Goal: Task Accomplishment & Management: Complete application form

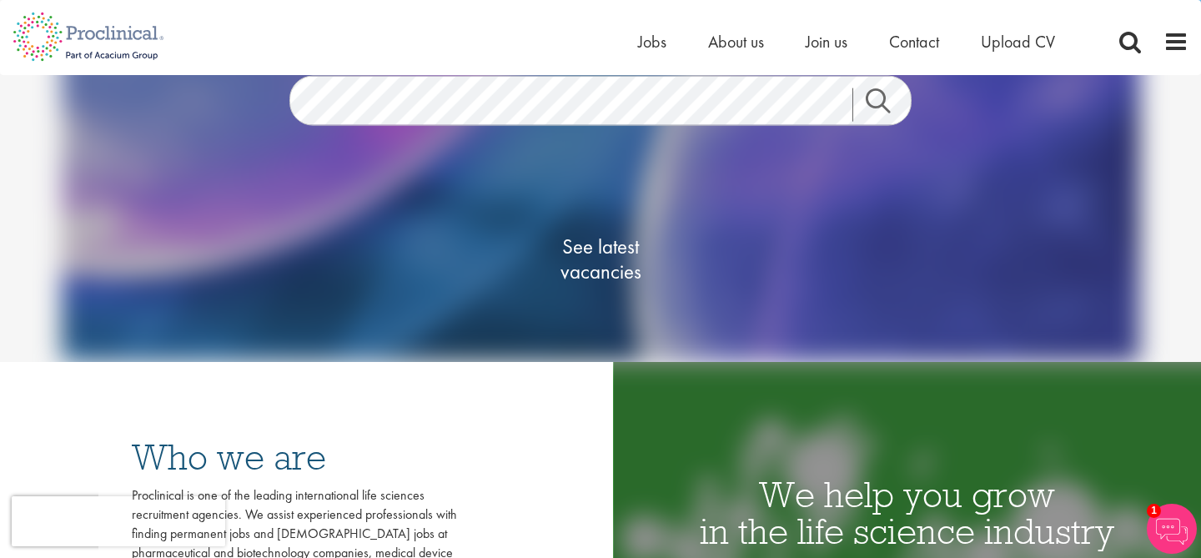
scroll to position [189, 0]
click at [612, 257] on span "See latest vacancies" at bounding box center [600, 259] width 167 height 50
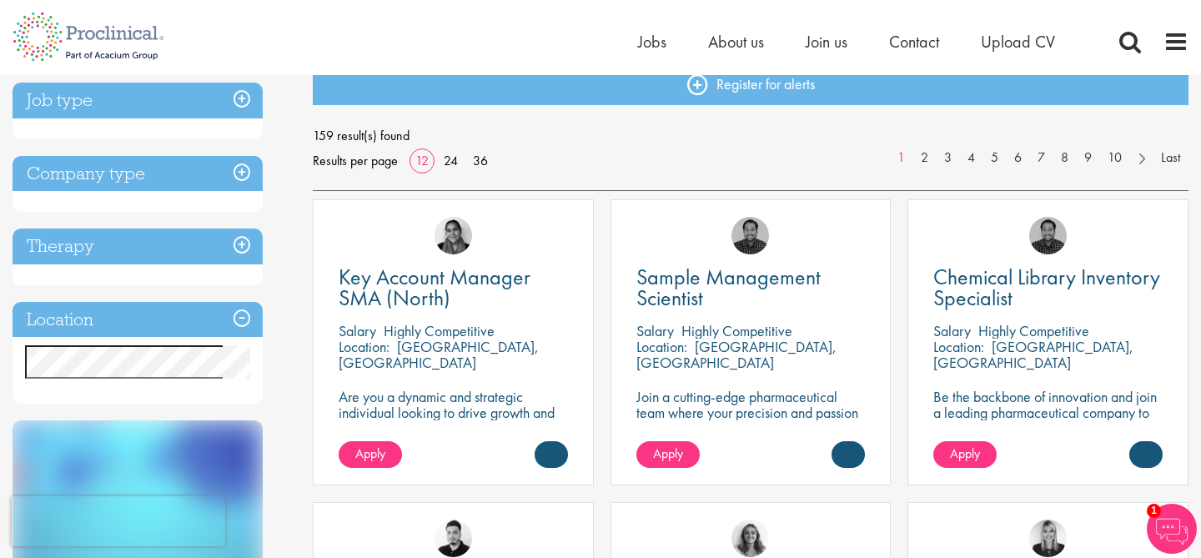
scroll to position [224, 0]
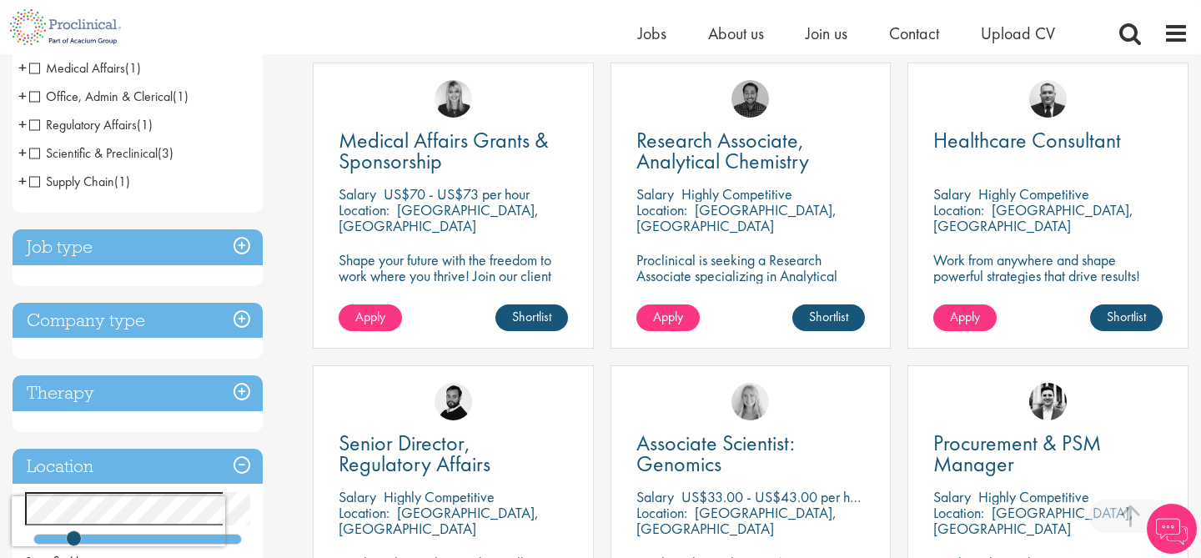
scroll to position [316, 0]
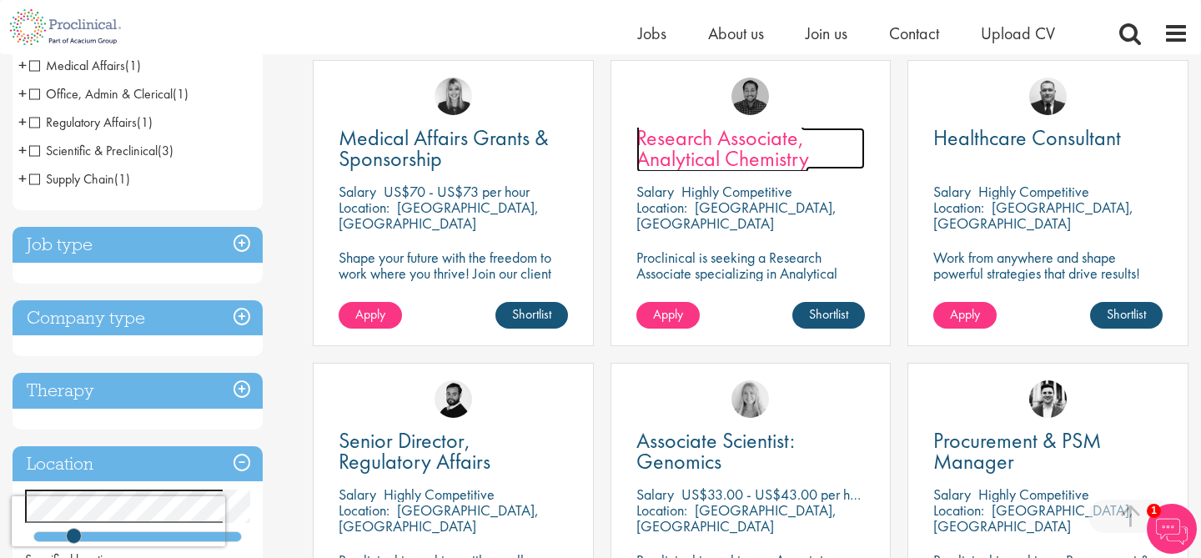
click at [729, 159] on span "Research Associate, Analytical Chemistry" at bounding box center [723, 147] width 173 height 49
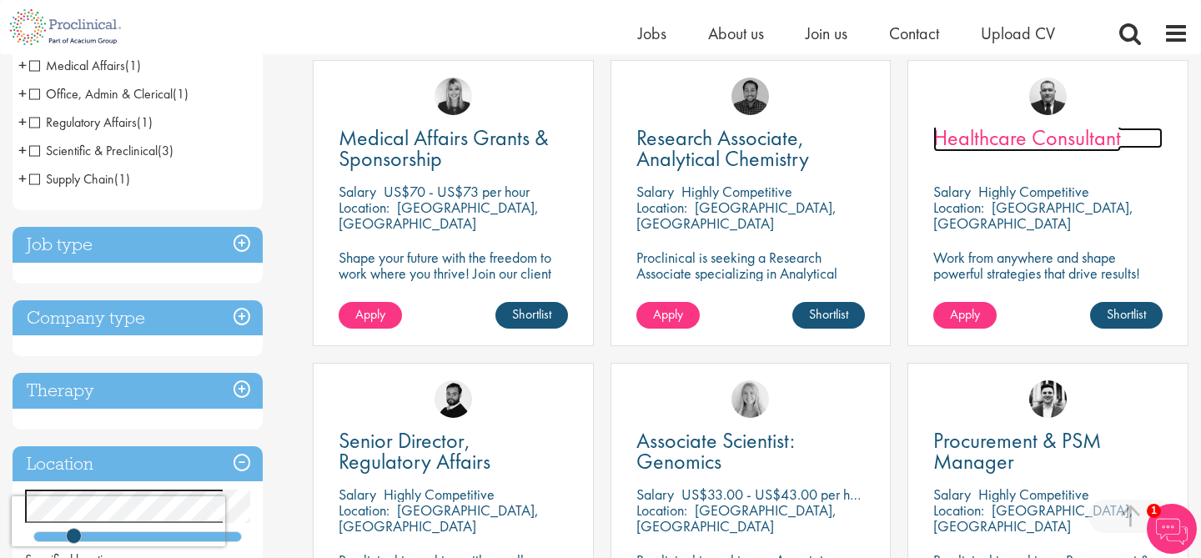
click at [1009, 134] on span "Healthcare Consultant" at bounding box center [1028, 137] width 188 height 28
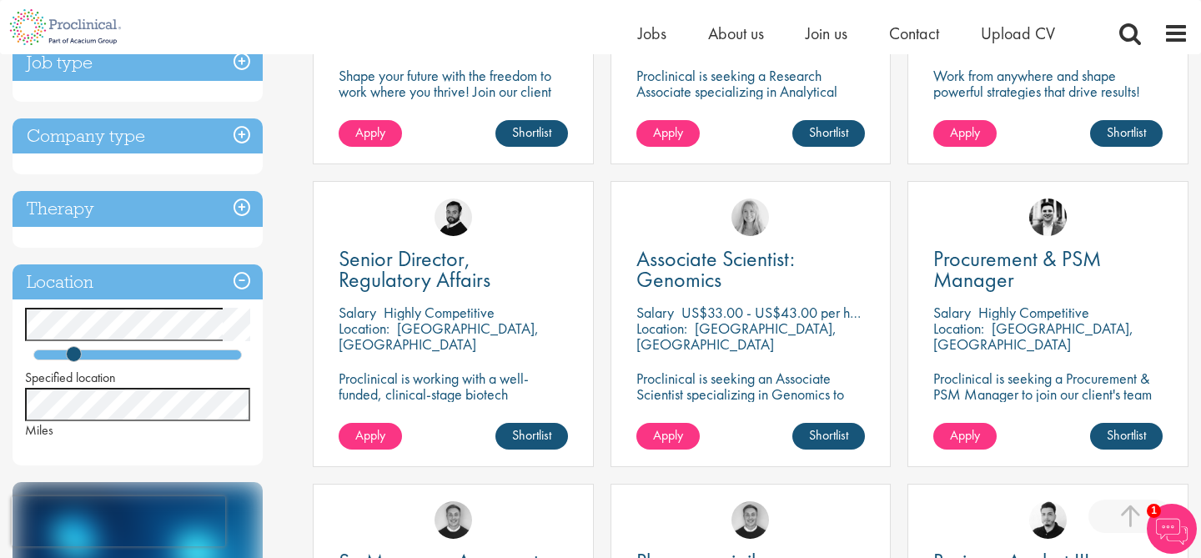
scroll to position [501, 0]
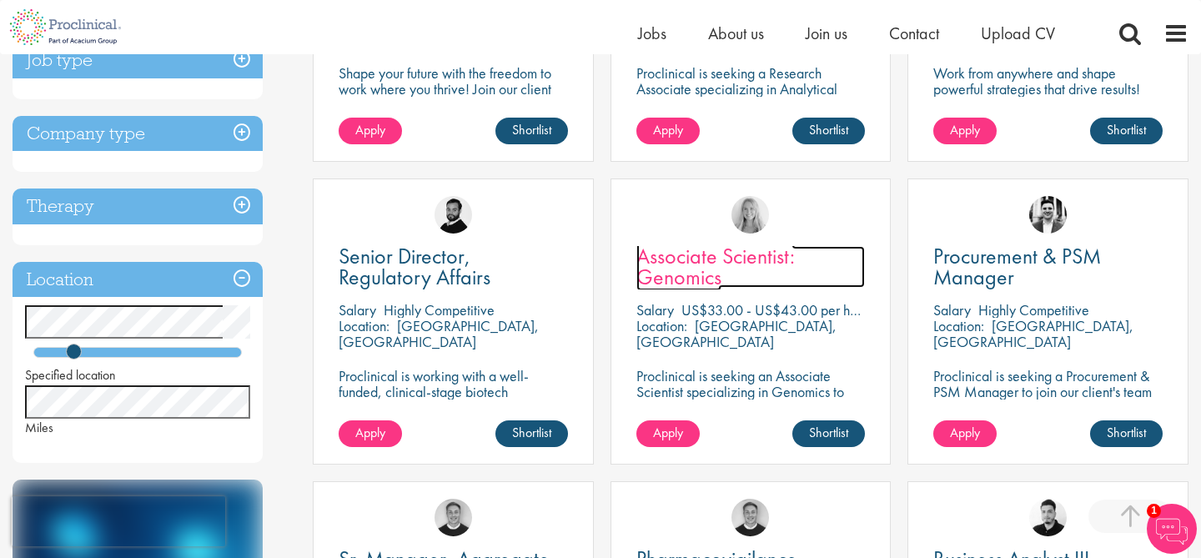
click at [690, 266] on span "Associate Scientist: Genomics" at bounding box center [716, 266] width 159 height 49
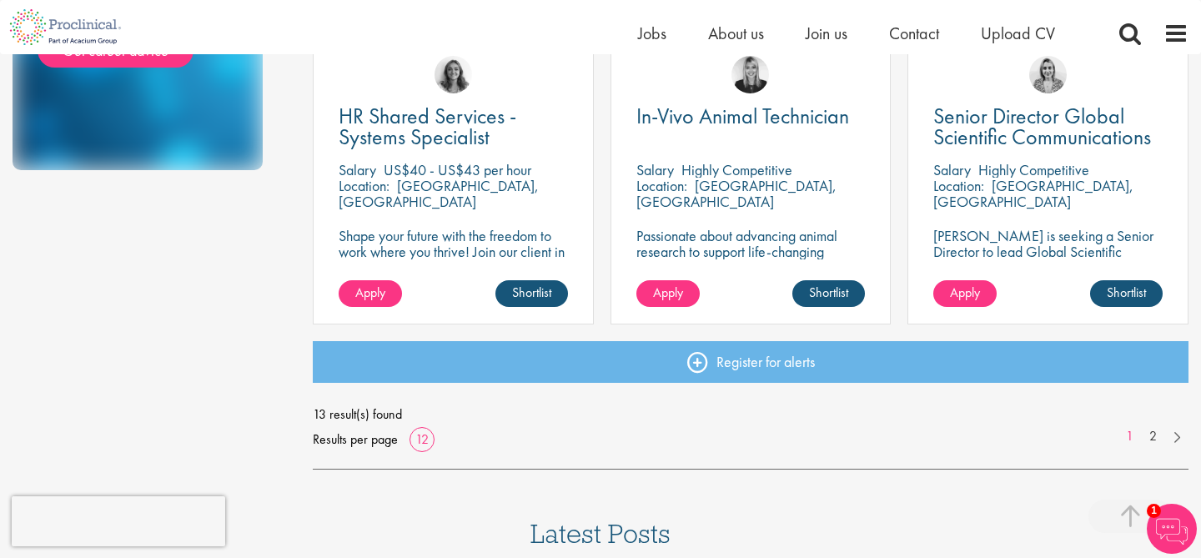
scroll to position [1255, 0]
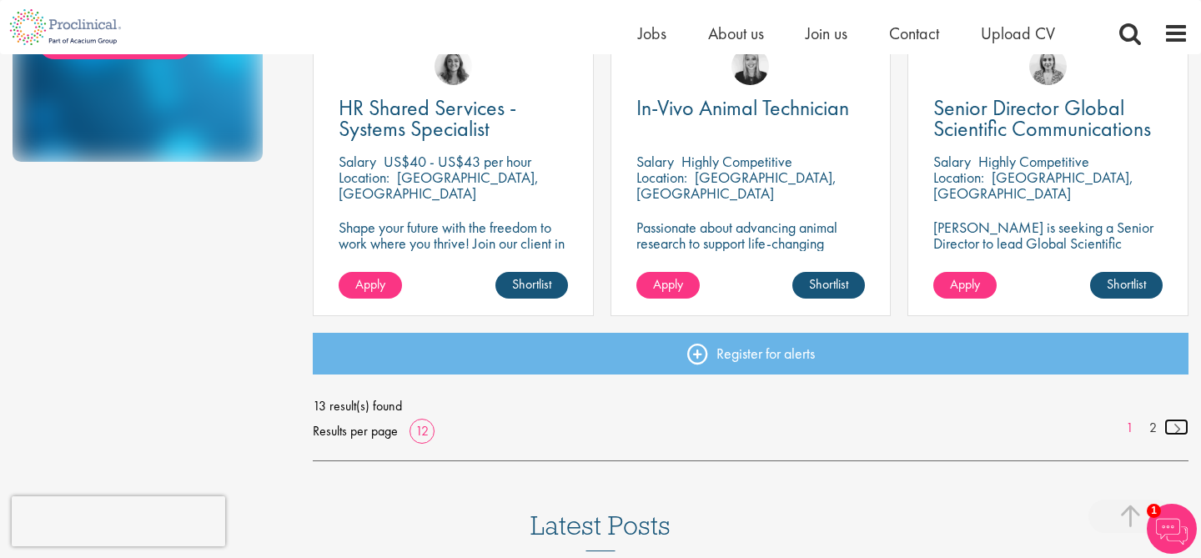
click at [1173, 427] on link at bounding box center [1177, 427] width 24 height 17
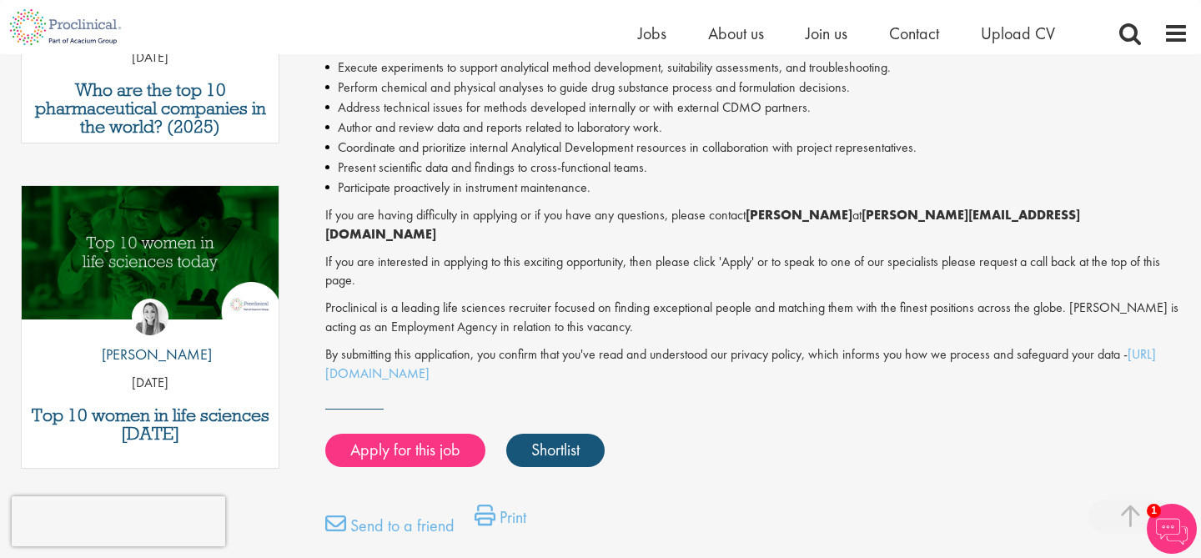
scroll to position [757, 0]
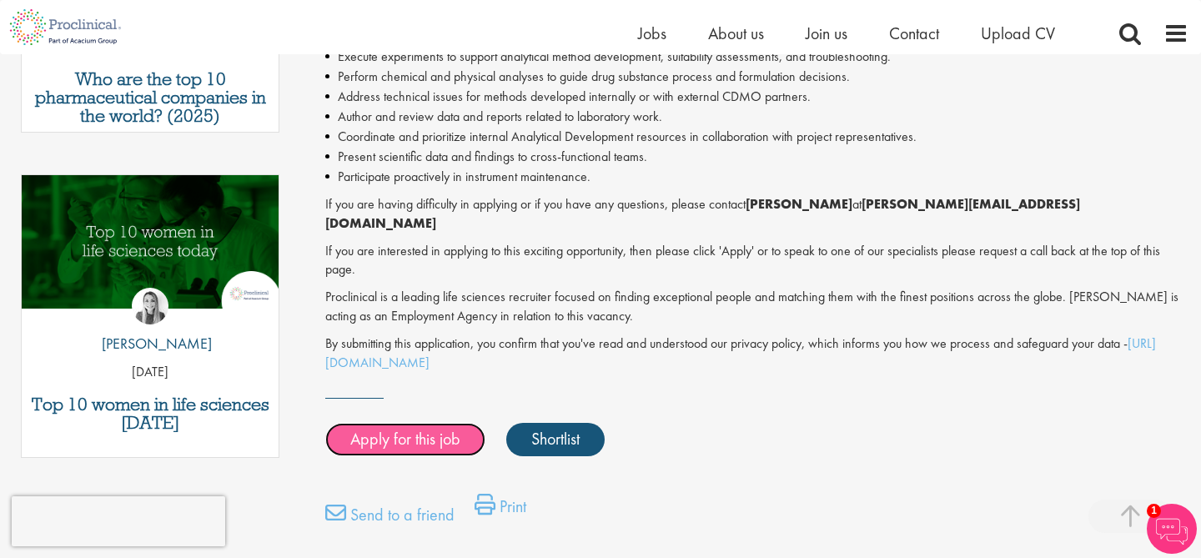
click at [449, 423] on link "Apply for this job" at bounding box center [405, 439] width 160 height 33
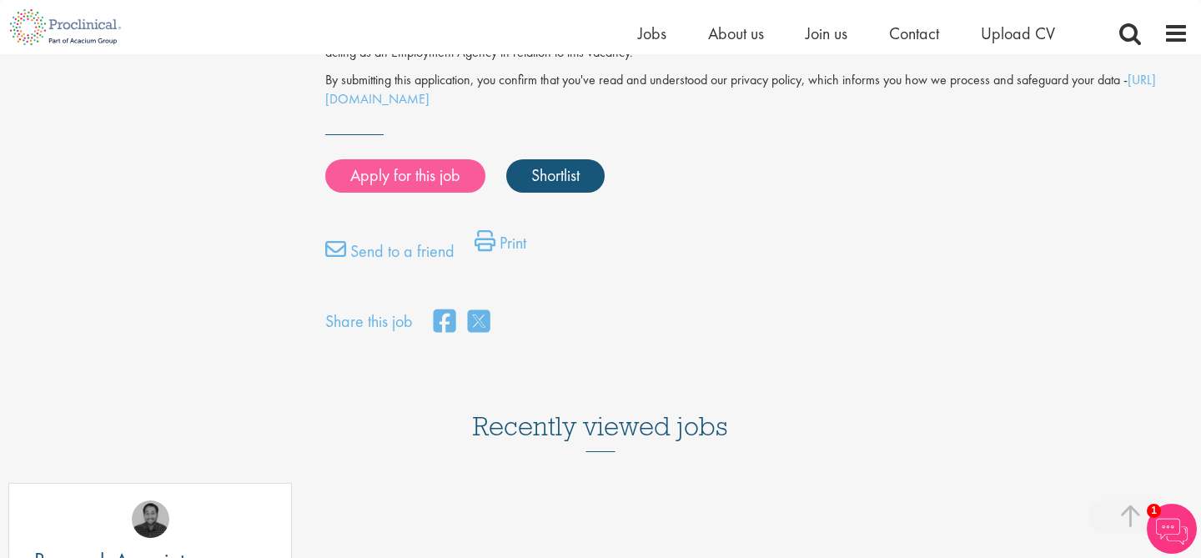
scroll to position [1313, 0]
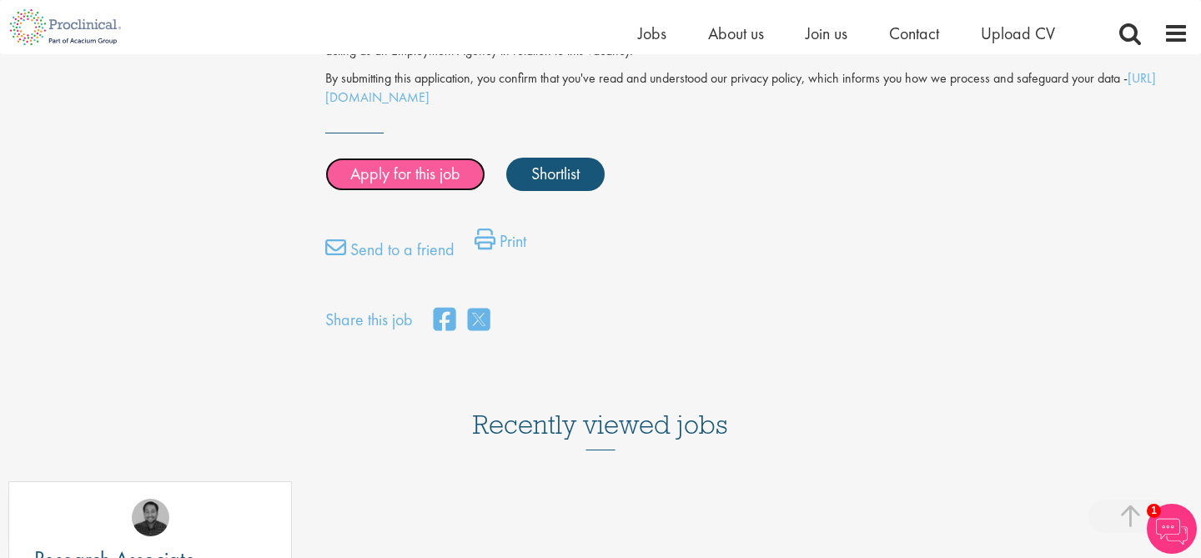
click at [436, 159] on link "Apply for this job" at bounding box center [405, 174] width 160 height 33
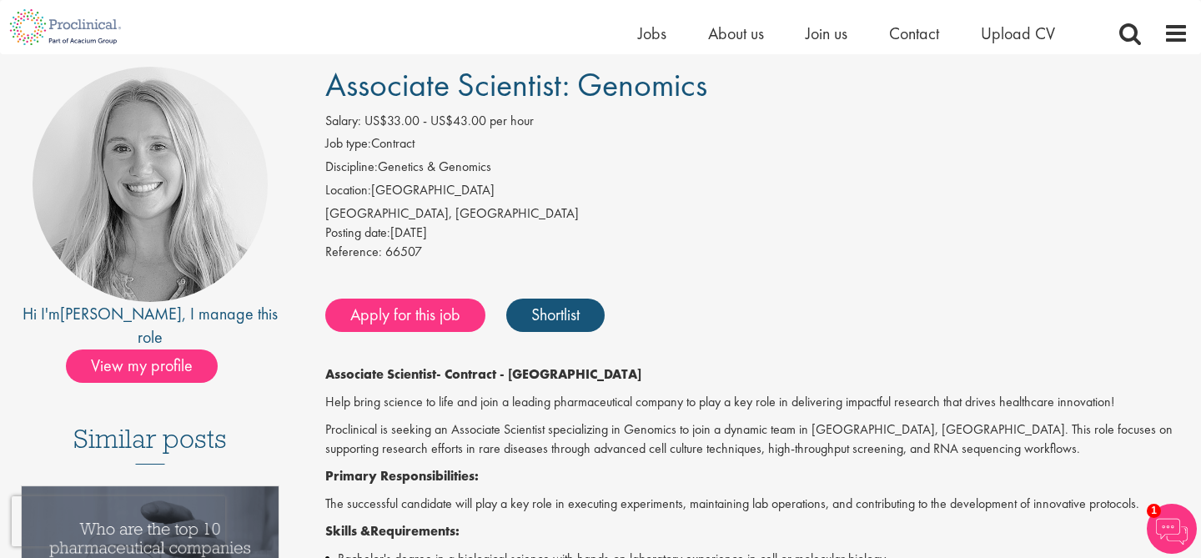
scroll to position [118, 0]
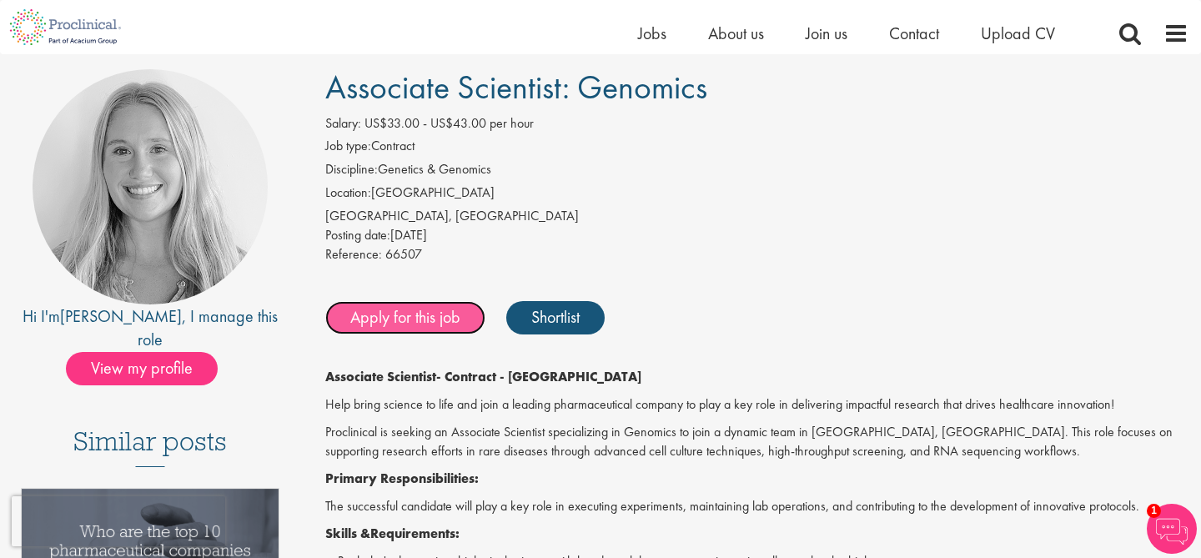
click at [428, 322] on link "Apply for this job" at bounding box center [405, 317] width 160 height 33
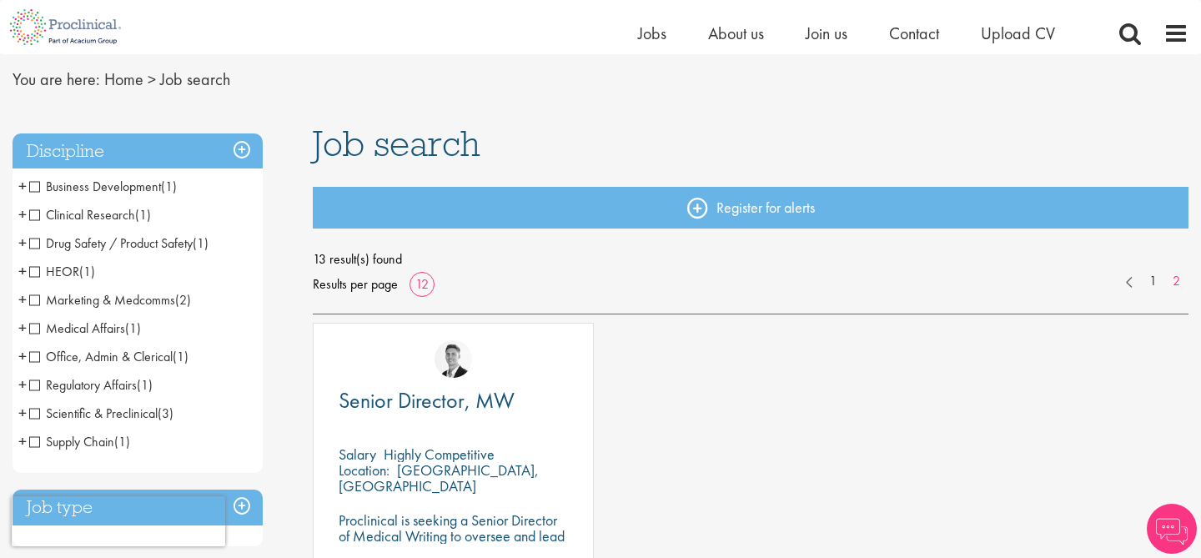
scroll to position [54, 0]
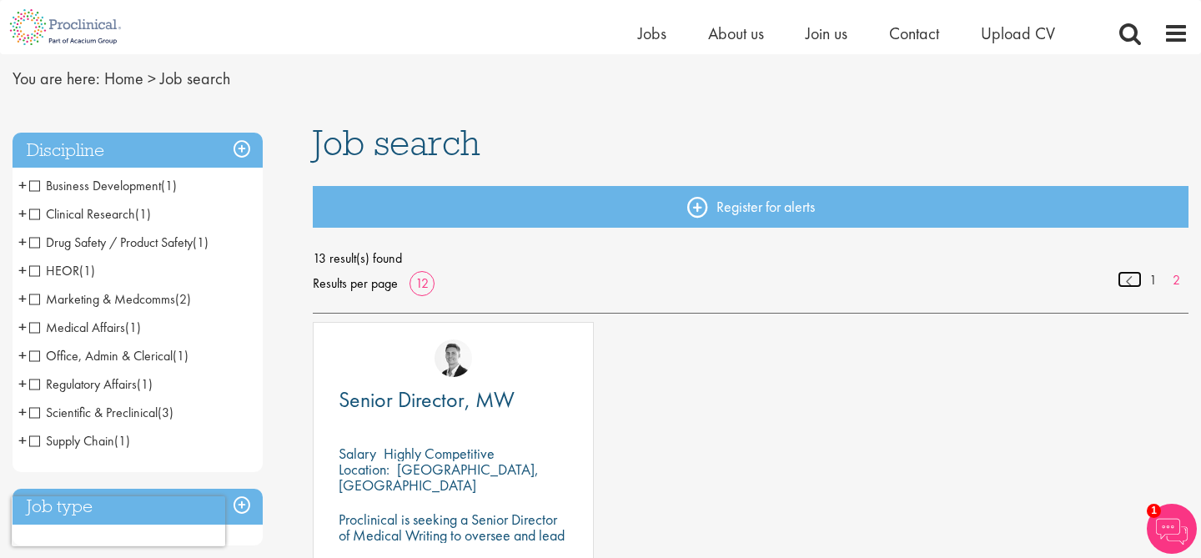
click at [1130, 281] on link at bounding box center [1130, 279] width 24 height 17
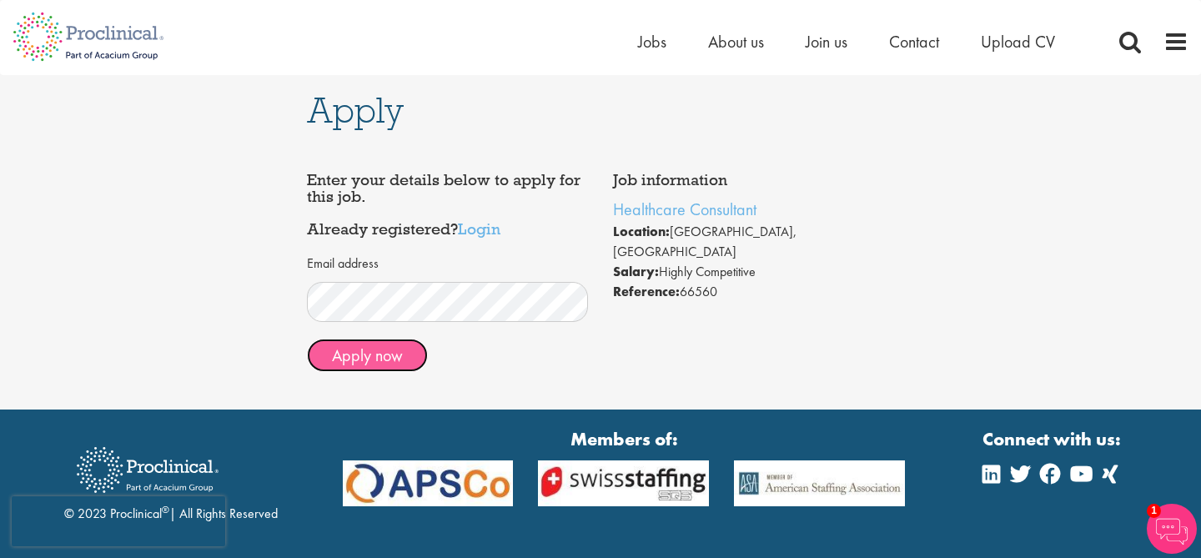
click at [407, 354] on button "Apply now" at bounding box center [367, 355] width 121 height 33
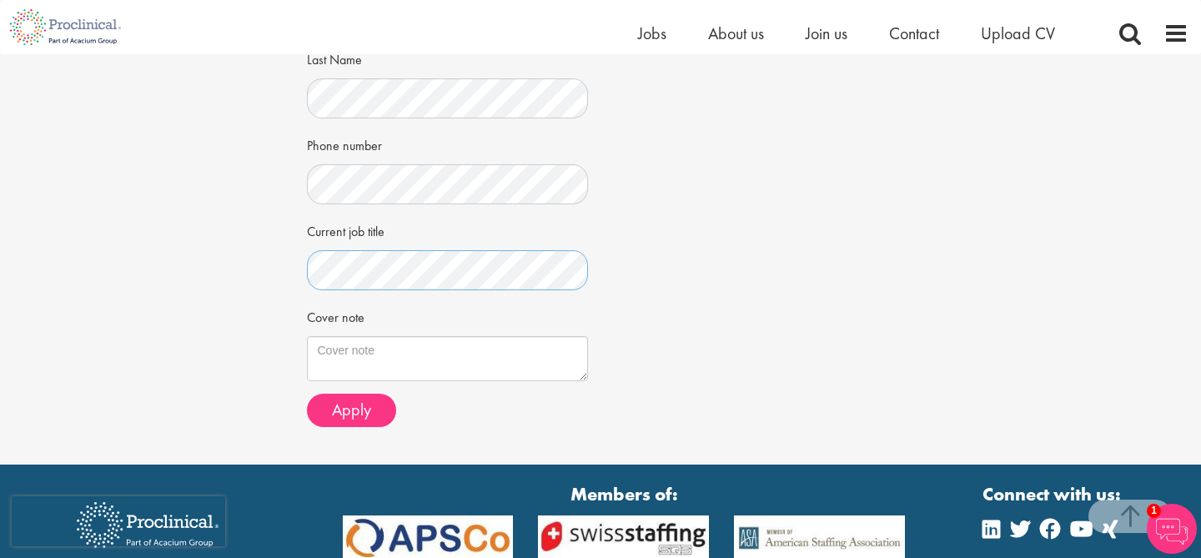
scroll to position [392, 0]
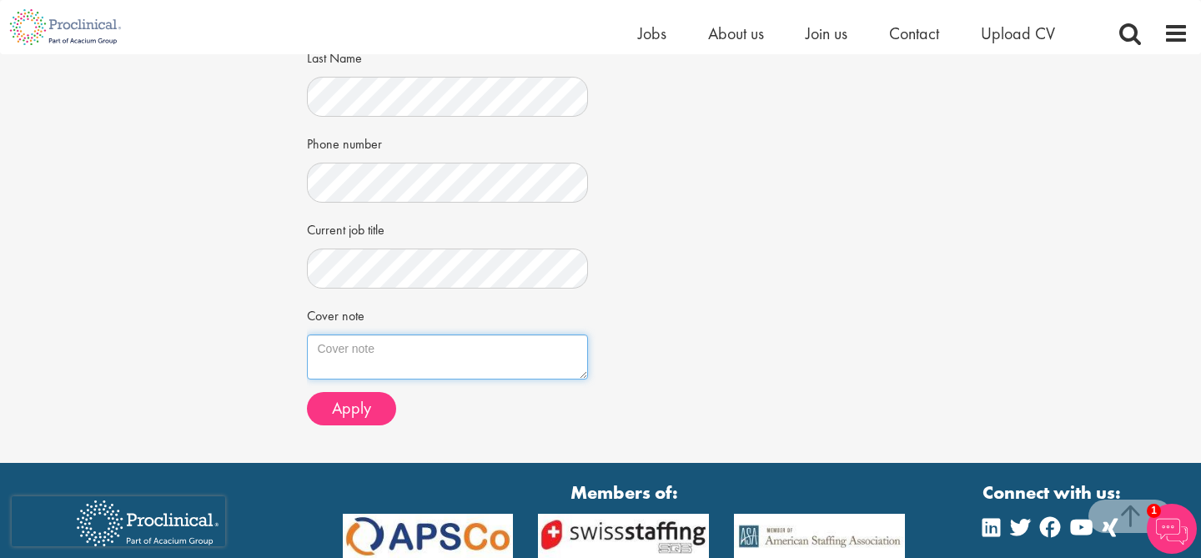
click at [413, 367] on textarea "Cover note" at bounding box center [448, 357] width 282 height 45
paste textarea "Dear Hiring Team, I am writing to express my strong interest in the Healthcare …"
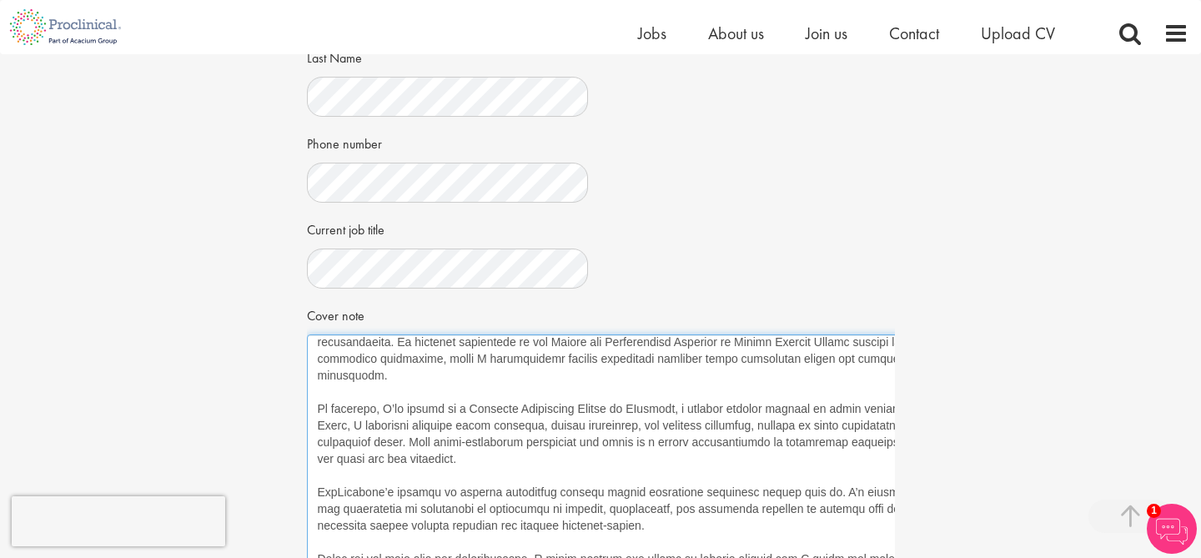
scroll to position [50, 0]
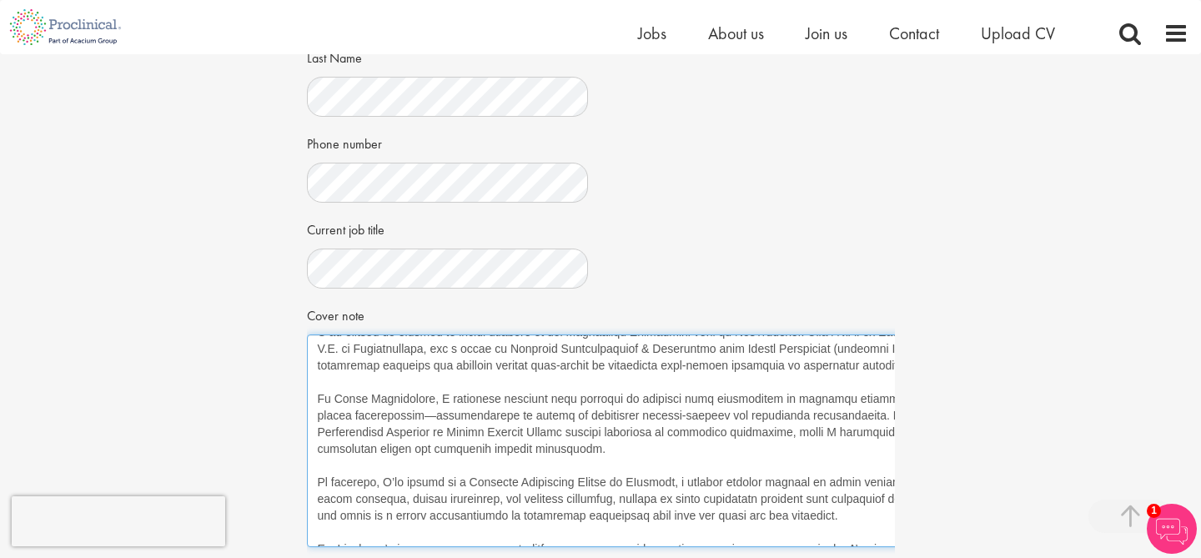
drag, startPoint x: 587, startPoint y: 378, endPoint x: 1117, endPoint y: 546, distance: 556.5
click at [1117, 546] on div "Apply Job information Healthcare Consultant Location: Wilmington, USA Salary: H…" at bounding box center [600, 146] width 1227 height 969
click at [608, 474] on textarea "Cover note" at bounding box center [713, 441] width 812 height 213
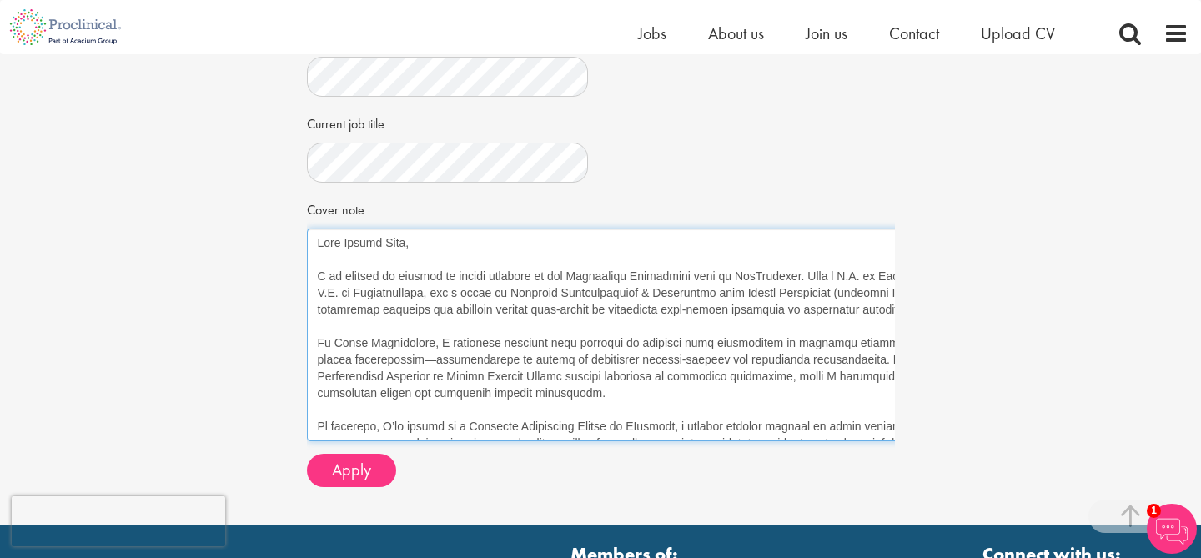
scroll to position [501, 0]
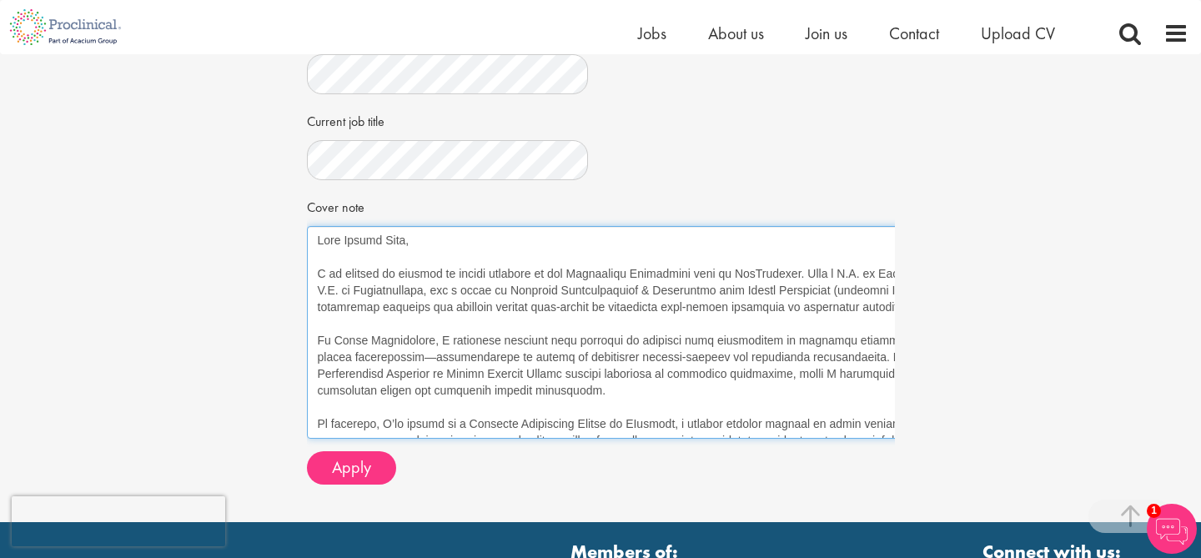
click at [397, 357] on textarea "Cover note" at bounding box center [713, 332] width 812 height 213
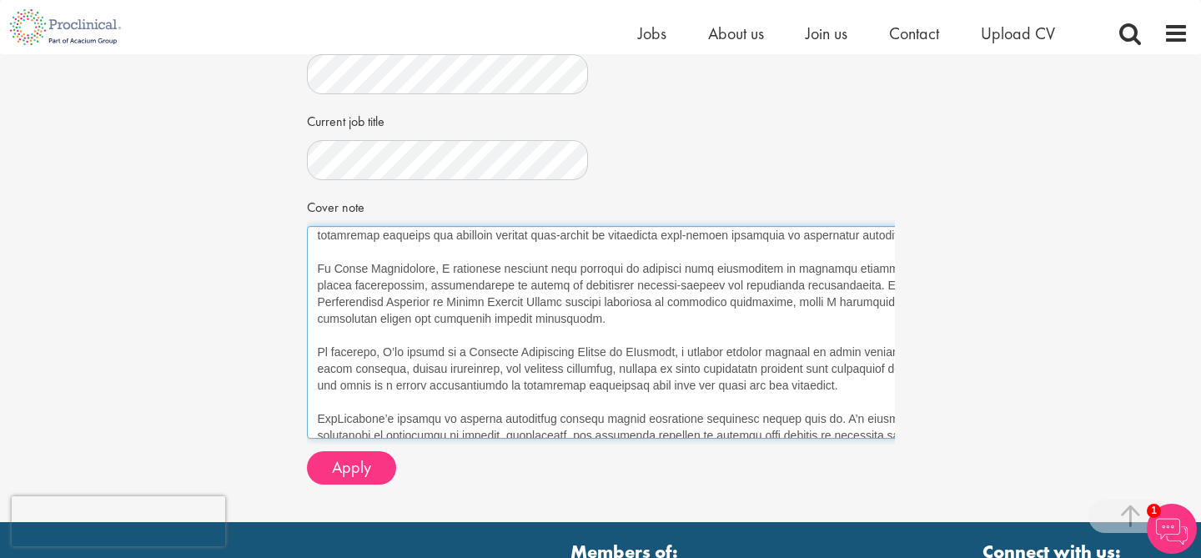
scroll to position [73, 0]
click at [884, 298] on textarea "Cover note" at bounding box center [713, 332] width 812 height 213
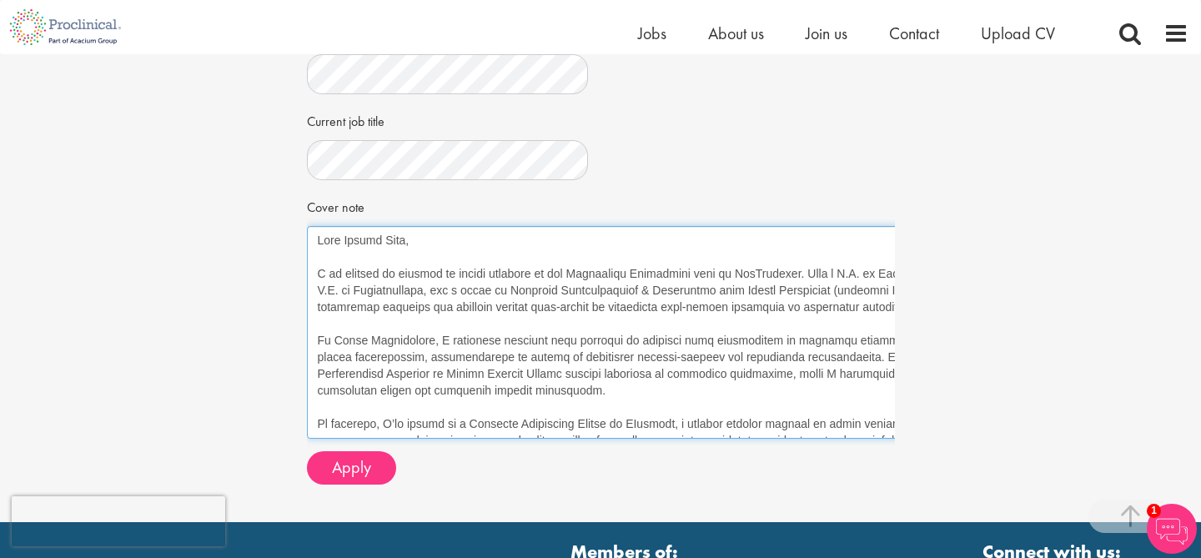
scroll to position [116, 0]
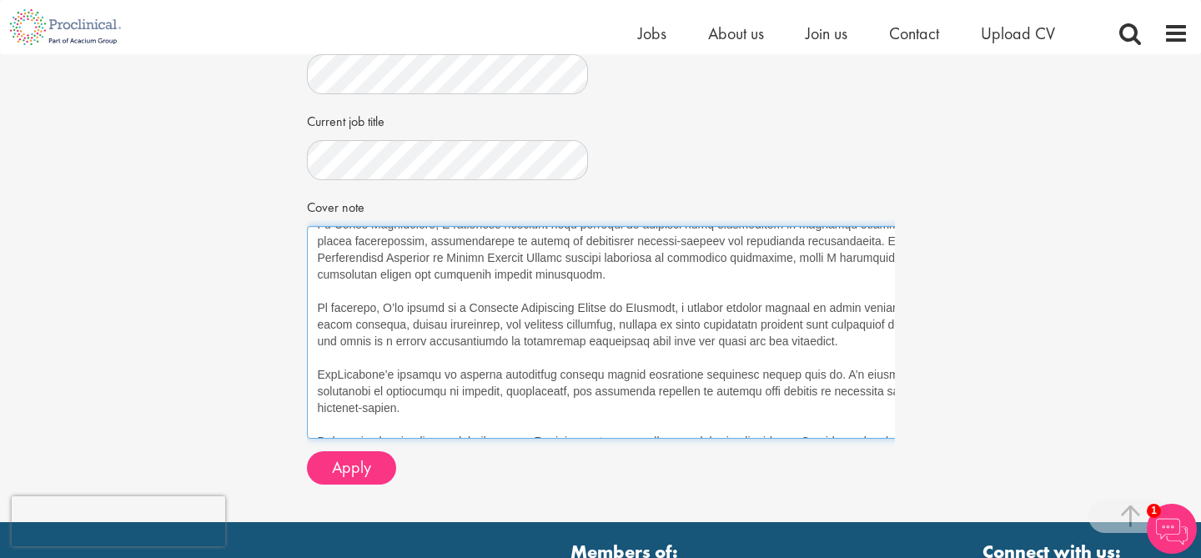
type textarea "Dear Hiring Team, I am writing to express my strong interest in the Healthcare …"
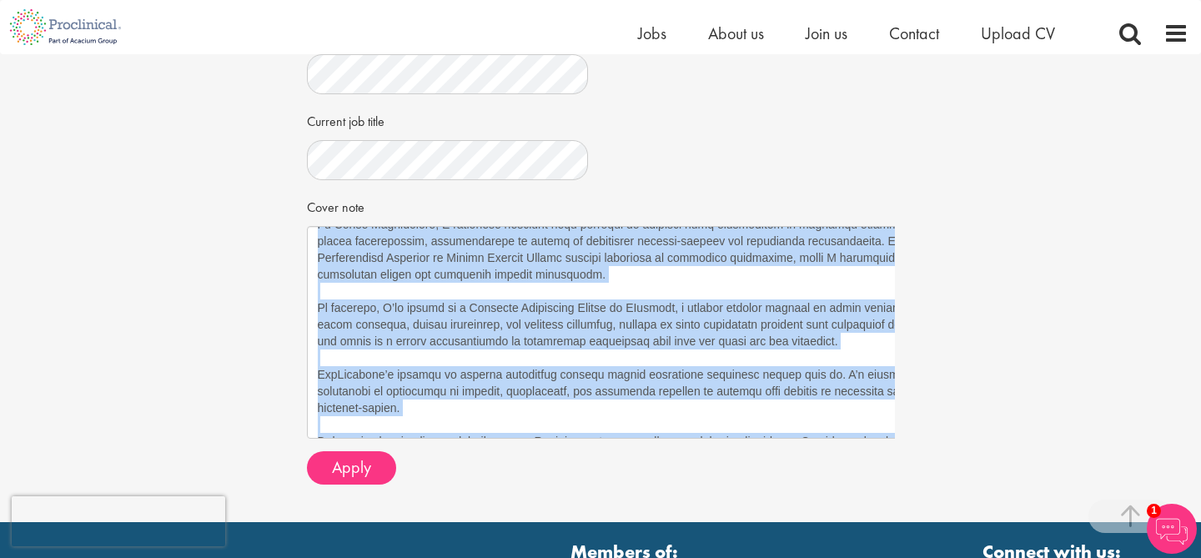
drag, startPoint x: 893, startPoint y: 439, endPoint x: 823, endPoint y: 436, distance: 70.2
click at [823, 436] on div "Job information Healthcare Consultant Location: Wilmington, USA Salary: Highly …" at bounding box center [601, 69] width 613 height 855
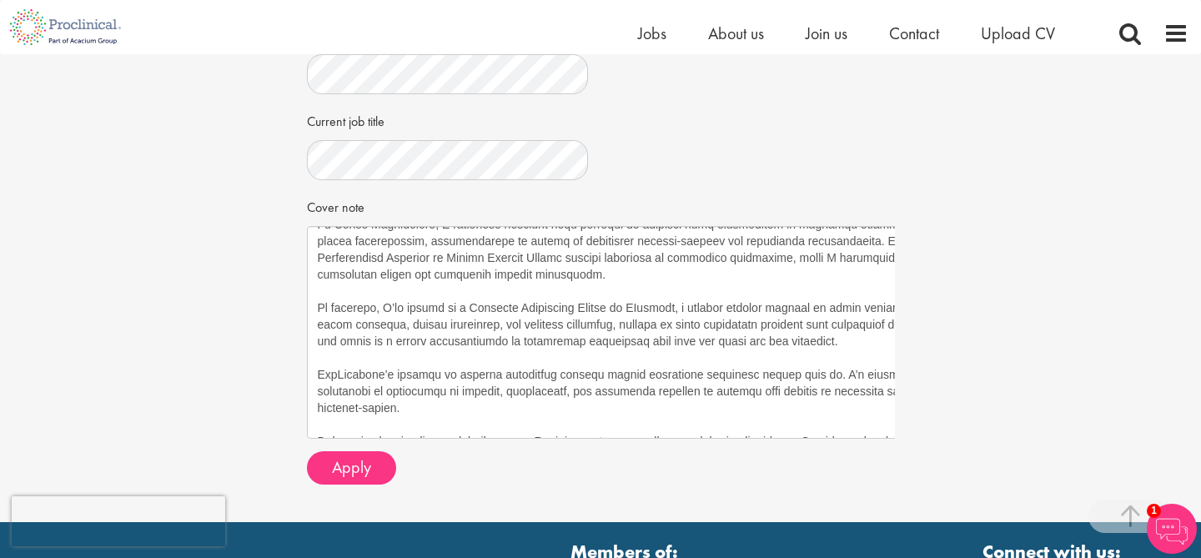
drag, startPoint x: 973, startPoint y: 436, endPoint x: 805, endPoint y: 436, distance: 167.7
click at [805, 436] on div "Apply Job information Healthcare Consultant Location: Wilmington, USA Salary: H…" at bounding box center [600, 38] width 1227 height 969
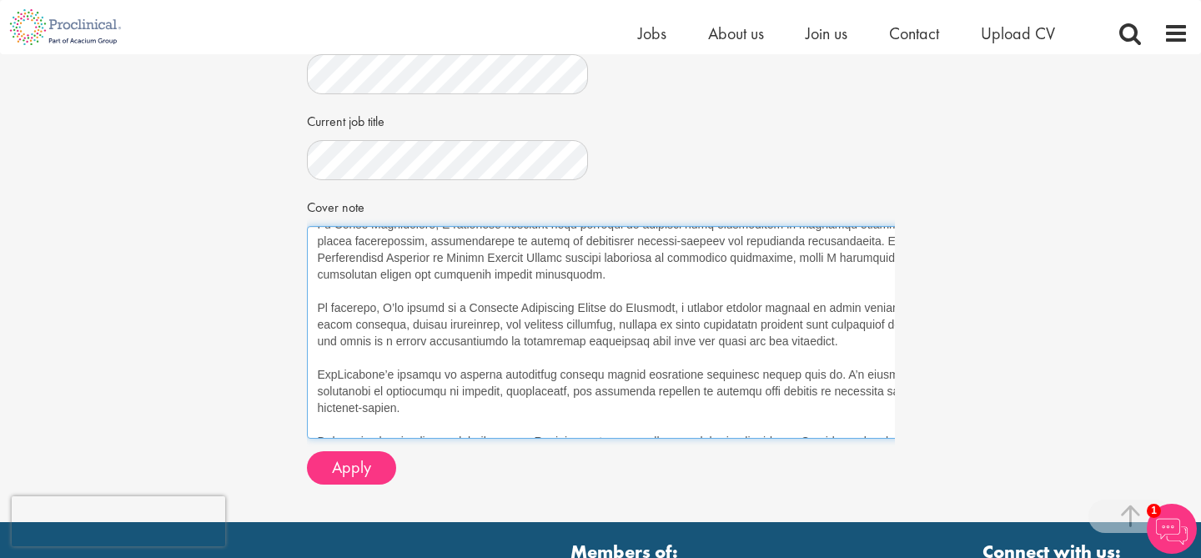
click at [805, 436] on textarea "Cover note" at bounding box center [713, 332] width 812 height 213
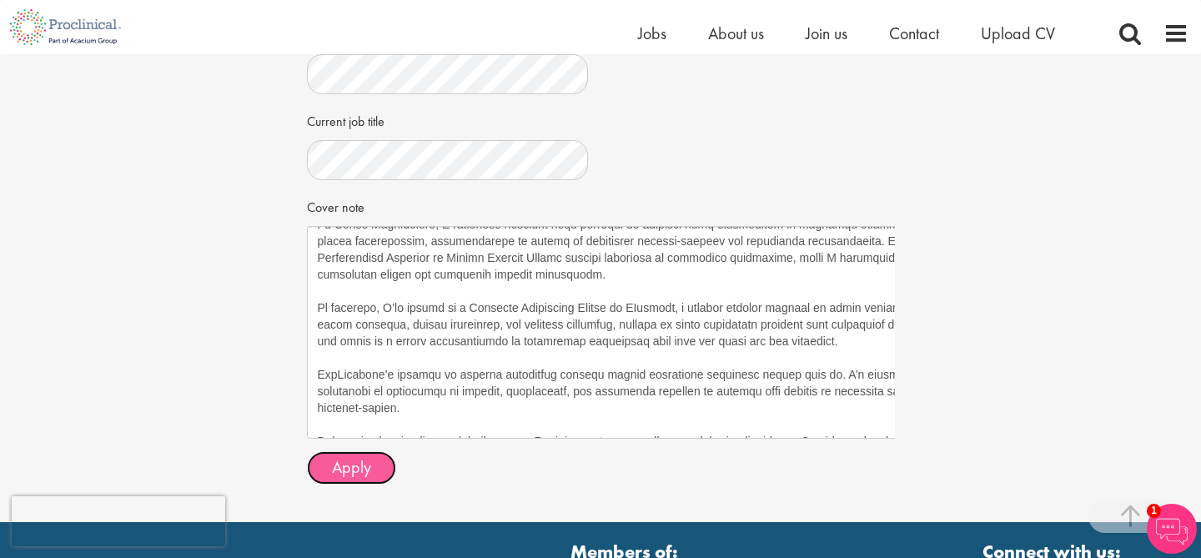
click at [375, 477] on button "Apply" at bounding box center [351, 467] width 89 height 33
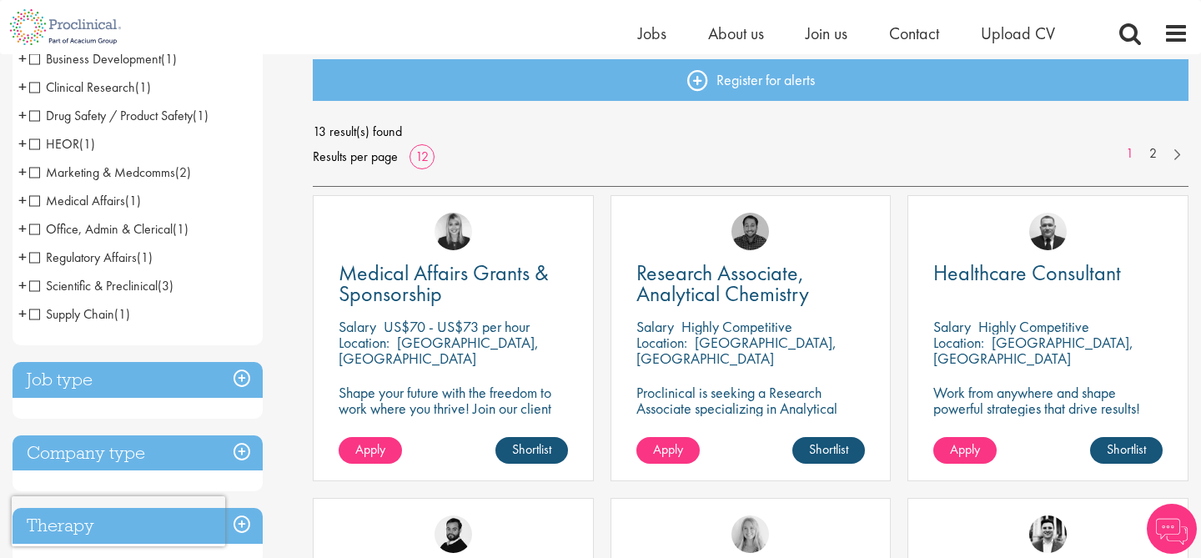
scroll to position [182, 0]
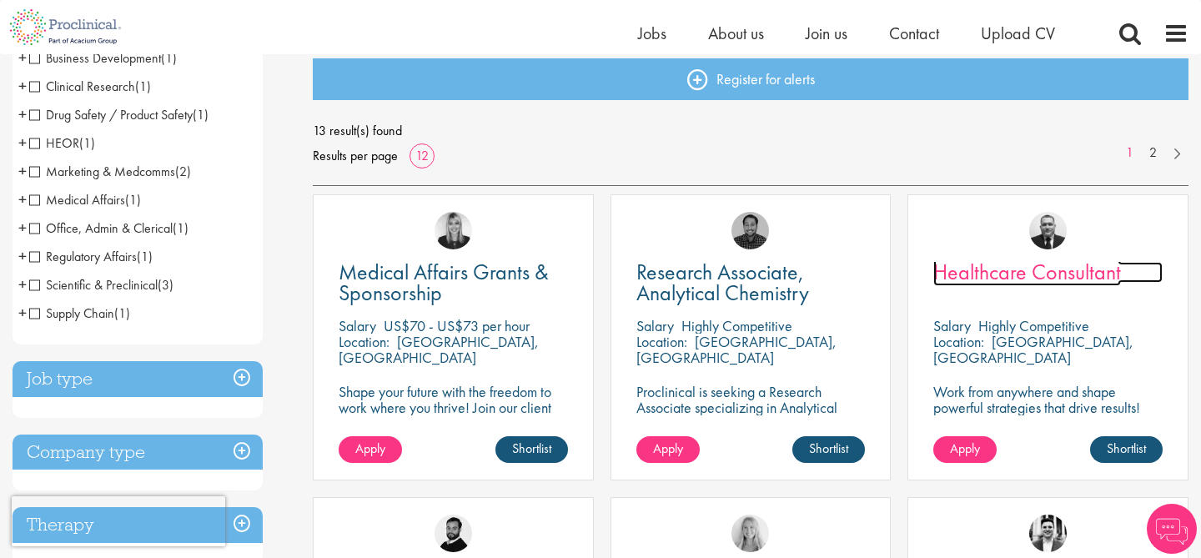
click at [1000, 279] on span "Healthcare Consultant" at bounding box center [1028, 272] width 188 height 28
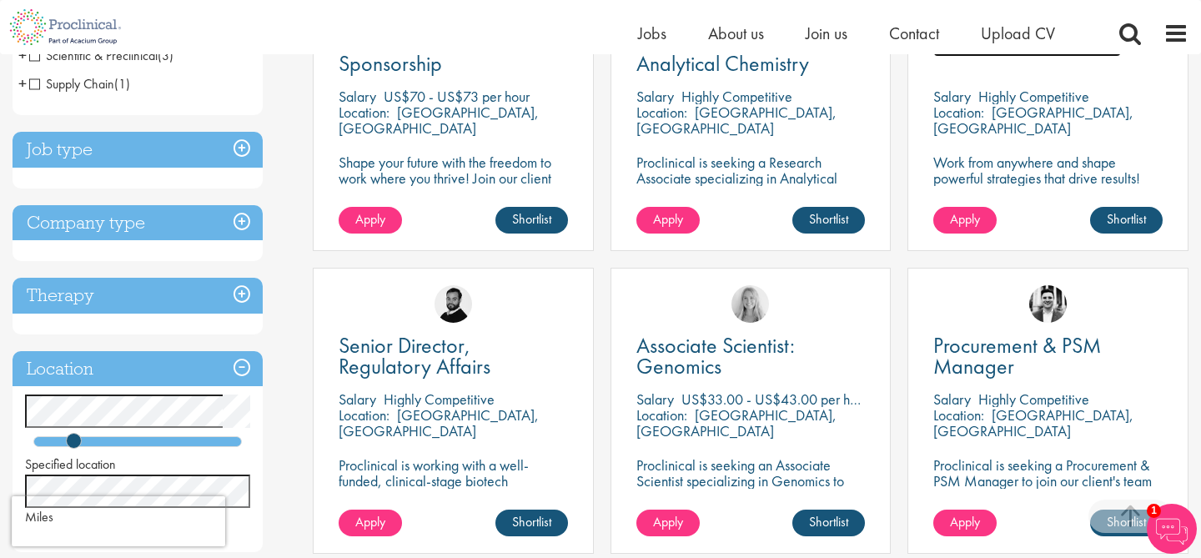
scroll to position [425, 0]
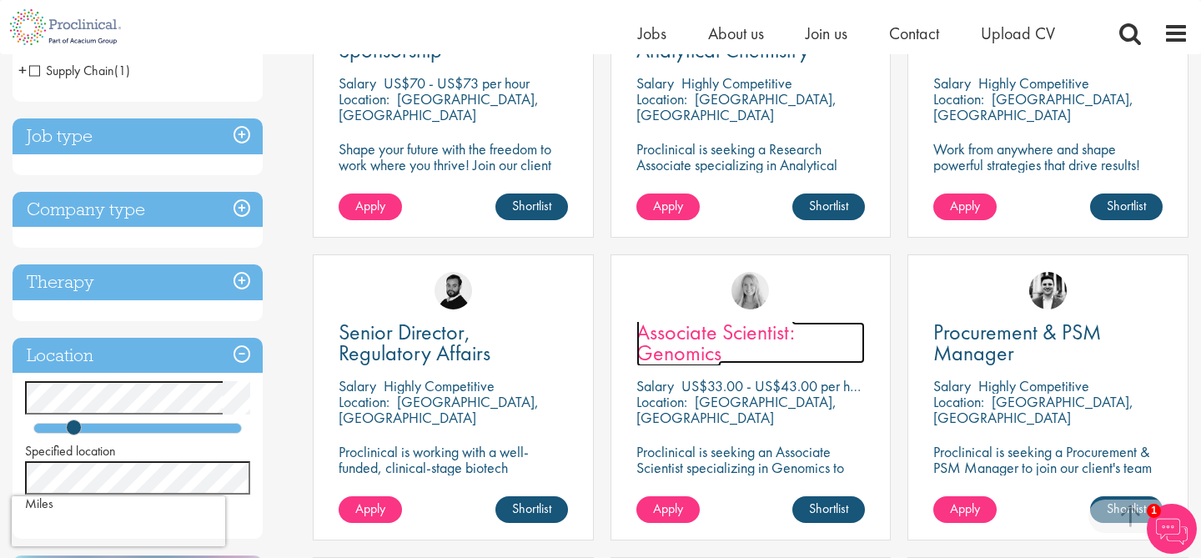
click at [683, 352] on span "Associate Scientist: Genomics" at bounding box center [716, 342] width 159 height 49
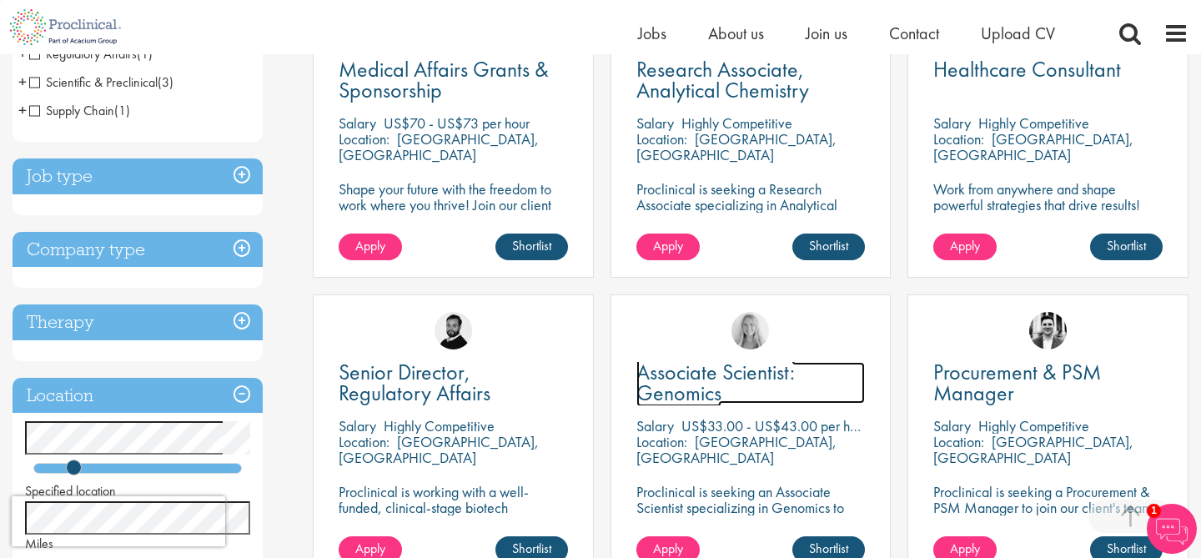
scroll to position [370, 0]
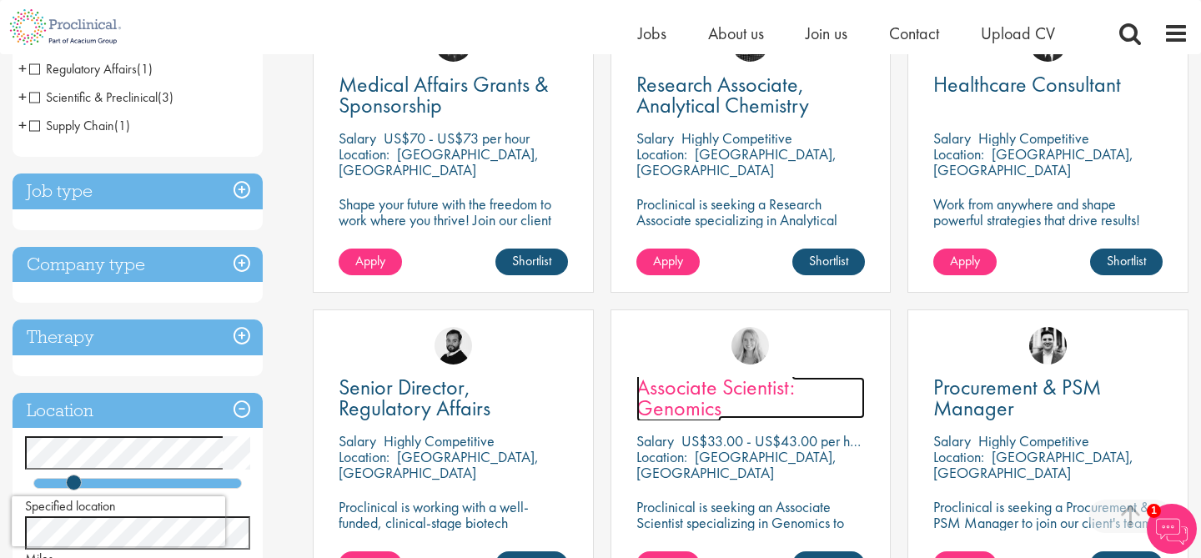
click at [660, 386] on span "Associate Scientist: Genomics" at bounding box center [716, 397] width 159 height 49
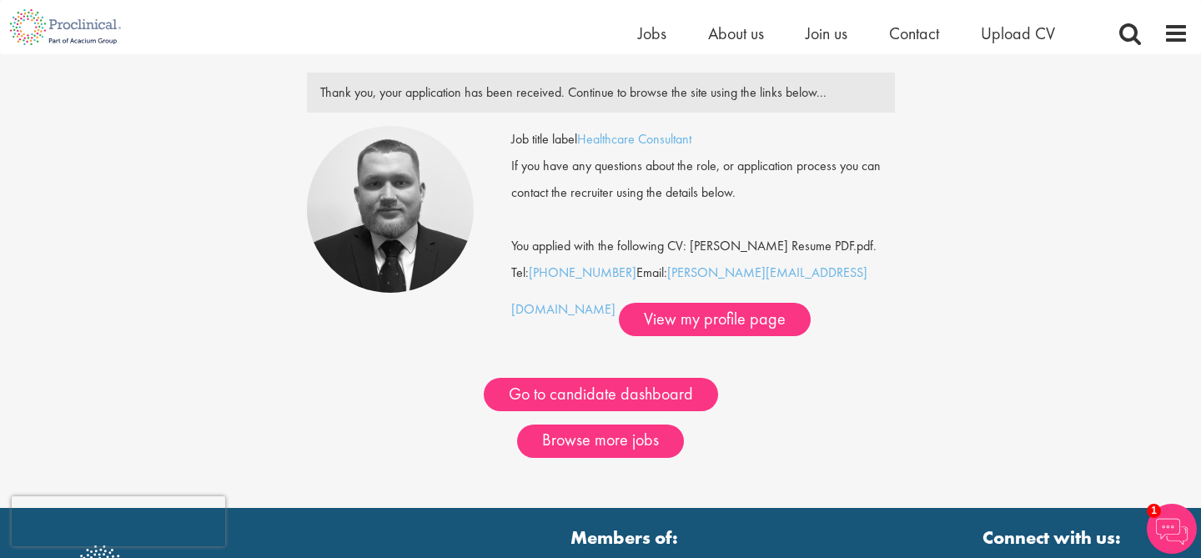
scroll to position [66, 0]
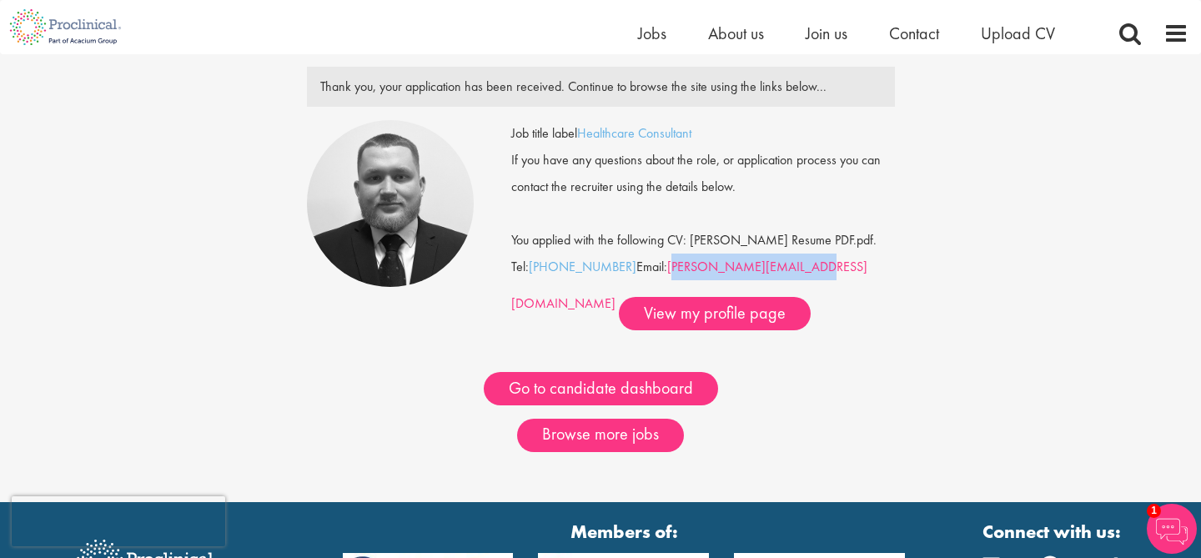
drag, startPoint x: 809, startPoint y: 270, endPoint x: 673, endPoint y: 262, distance: 137.1
click at [673, 262] on div "Job title label Healthcare Consultant If you have any questions about the role,…" at bounding box center [703, 225] width 384 height 210
click at [939, 339] on div "Thank you for your application Thank you, your application has been received. C…" at bounding box center [600, 245] width 1227 height 514
drag, startPoint x: 806, startPoint y: 263, endPoint x: 667, endPoint y: 263, distance: 138.5
click at [667, 263] on div "Job title label Healthcare Consultant If you have any questions about the role,…" at bounding box center [703, 225] width 384 height 210
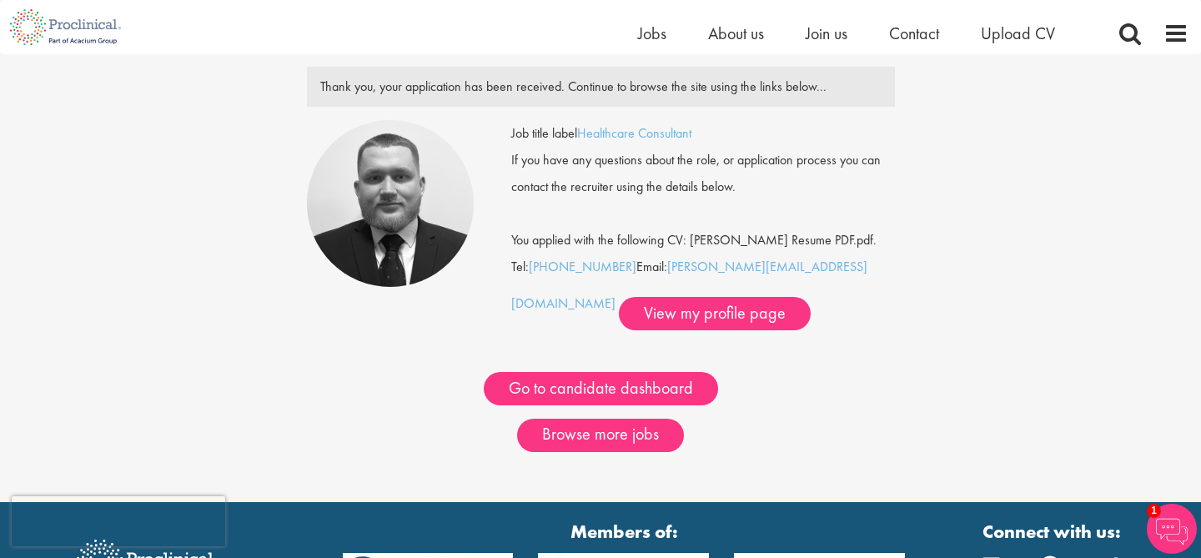
copy div "j.hanas@proclinical.com"
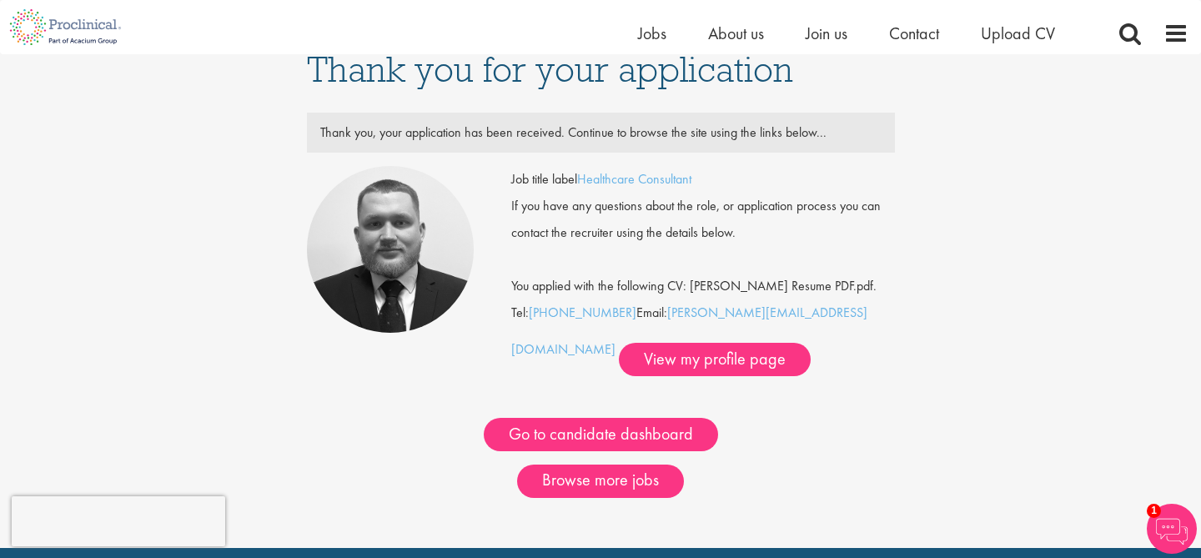
scroll to position [30, 0]
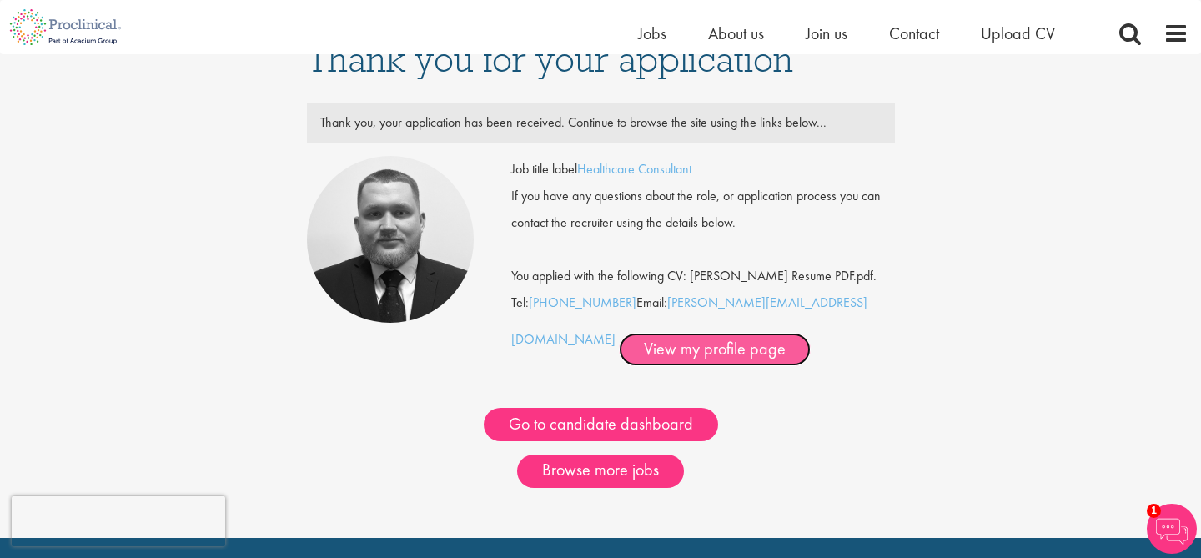
click at [619, 351] on link "View my profile page" at bounding box center [715, 349] width 192 height 33
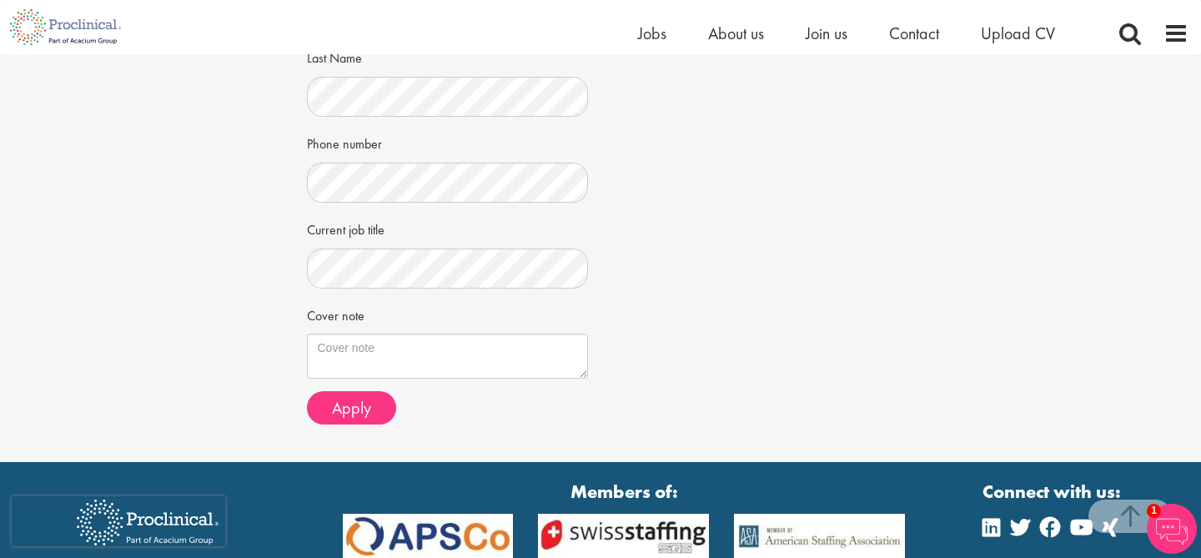
scroll to position [471, 0]
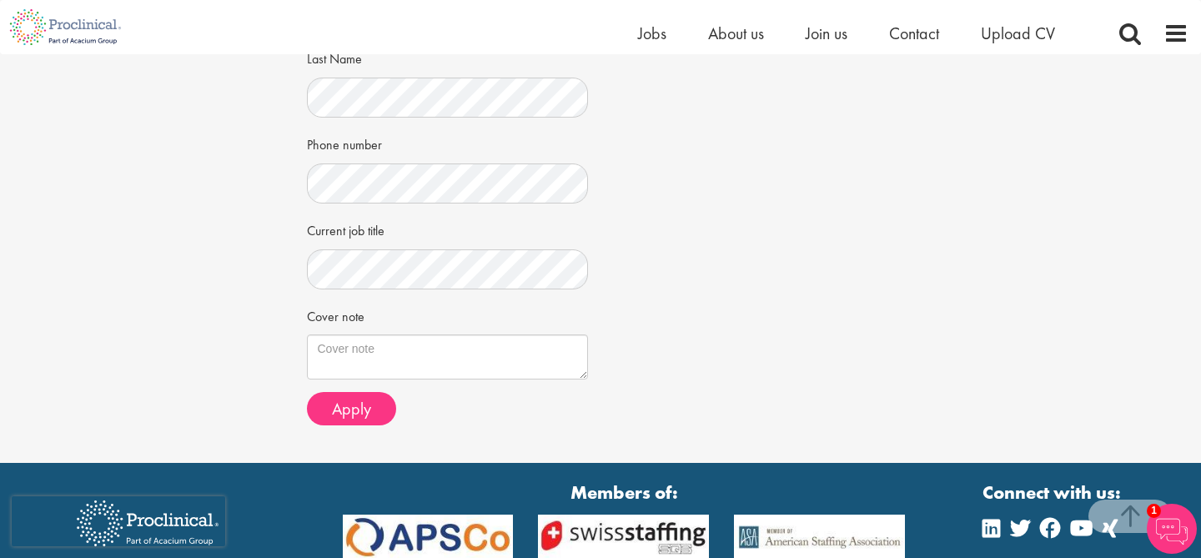
click at [809, 168] on div "Job information Associate Scientist: Genomics Location: [GEOGRAPHIC_DATA], [GEO…" at bounding box center [601, 54] width 613 height 767
click at [438, 361] on textarea "Cover note" at bounding box center [448, 357] width 282 height 45
paste textarea "Lore Ipsumd Sitamet, C ad elitsed do eiusmod te incididu ut lab Etdolorem Aliqu…"
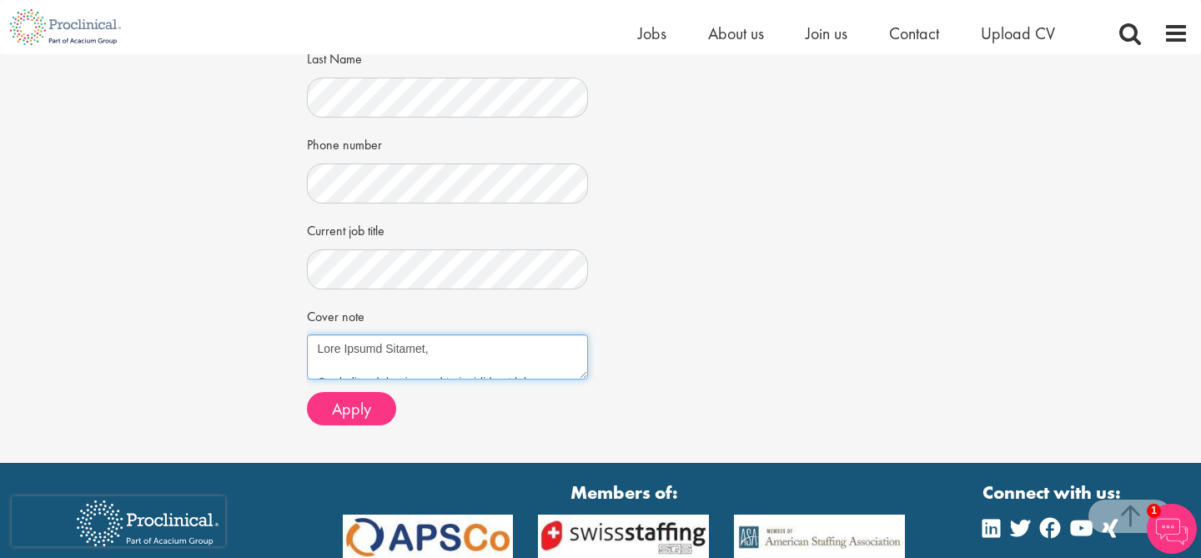
scroll to position [760, 0]
drag, startPoint x: 582, startPoint y: 379, endPoint x: 705, endPoint y: 398, distance: 124.1
click at [705, 398] on div "Job information Associate Scientist: Genomics Location: [GEOGRAPHIC_DATA], [GEO…" at bounding box center [601, 54] width 613 height 767
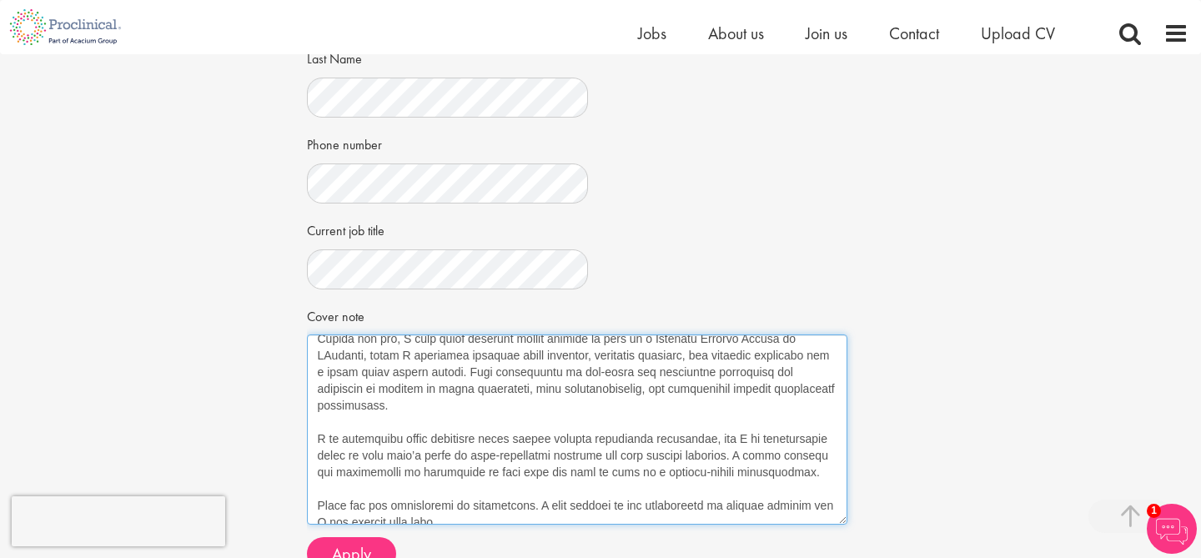
scroll to position [263, 0]
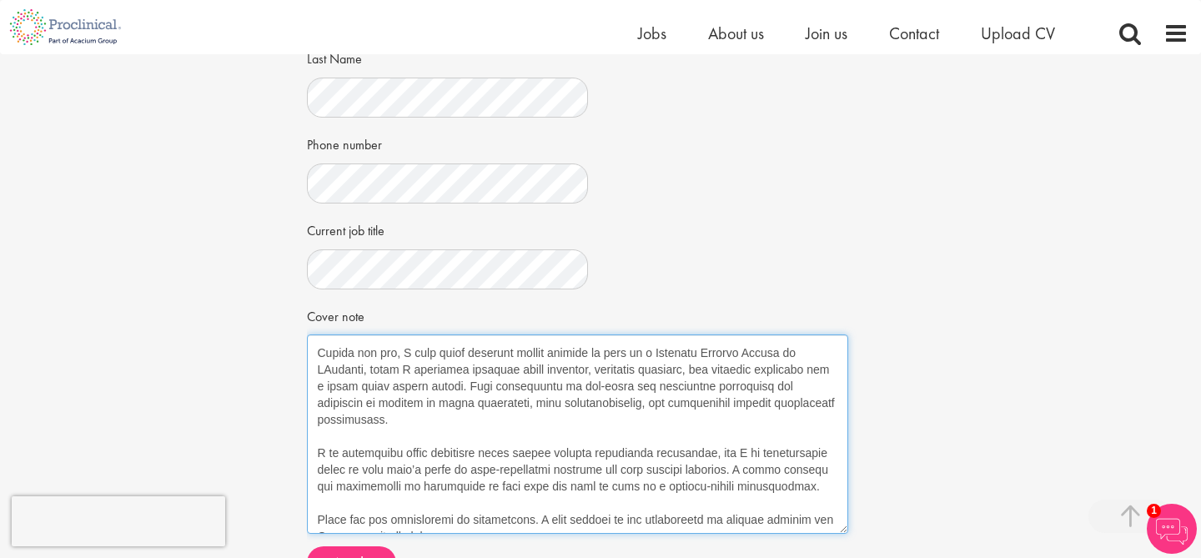
drag, startPoint x: 586, startPoint y: 375, endPoint x: 846, endPoint y: 530, distance: 302.6
click at [846, 530] on textarea "Cover note" at bounding box center [578, 434] width 542 height 199
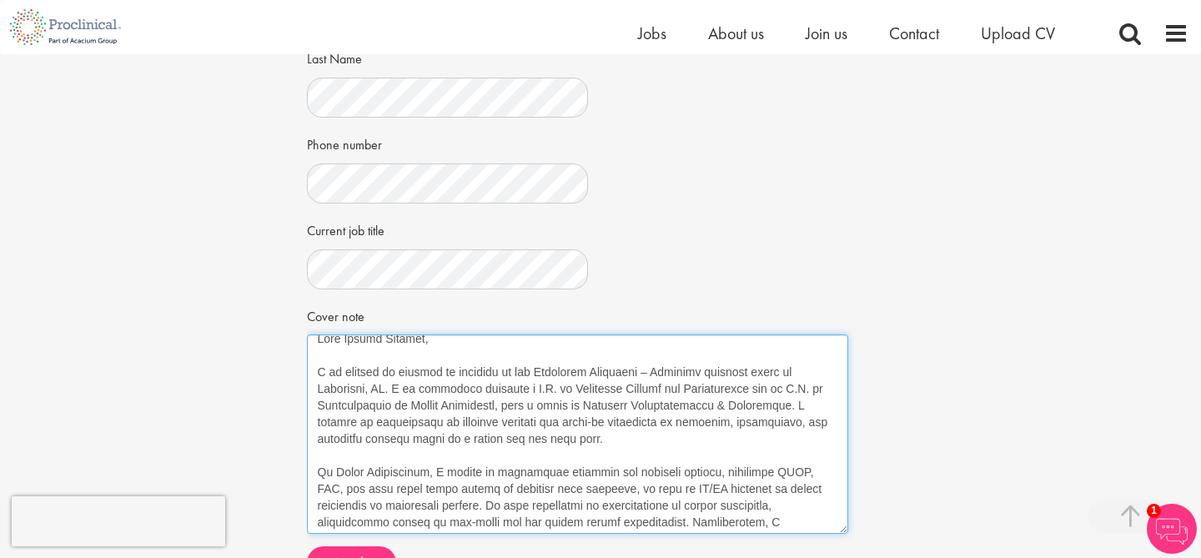
scroll to position [12, 0]
click at [637, 370] on textarea "Cover note" at bounding box center [578, 434] width 542 height 199
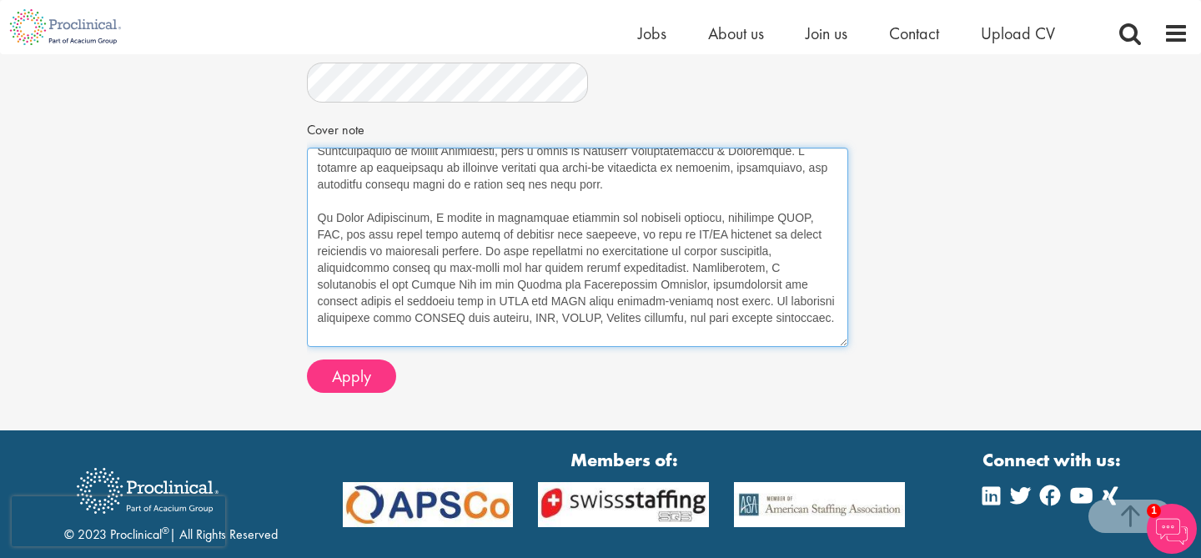
scroll to position [78, 0]
click at [491, 253] on textarea "Cover note" at bounding box center [578, 247] width 542 height 199
click at [595, 236] on textarea "Cover note" at bounding box center [578, 247] width 542 height 199
drag, startPoint x: 708, startPoint y: 250, endPoint x: 442, endPoint y: 257, distance: 265.4
click at [441, 257] on textarea "Cover note" at bounding box center [578, 247] width 542 height 199
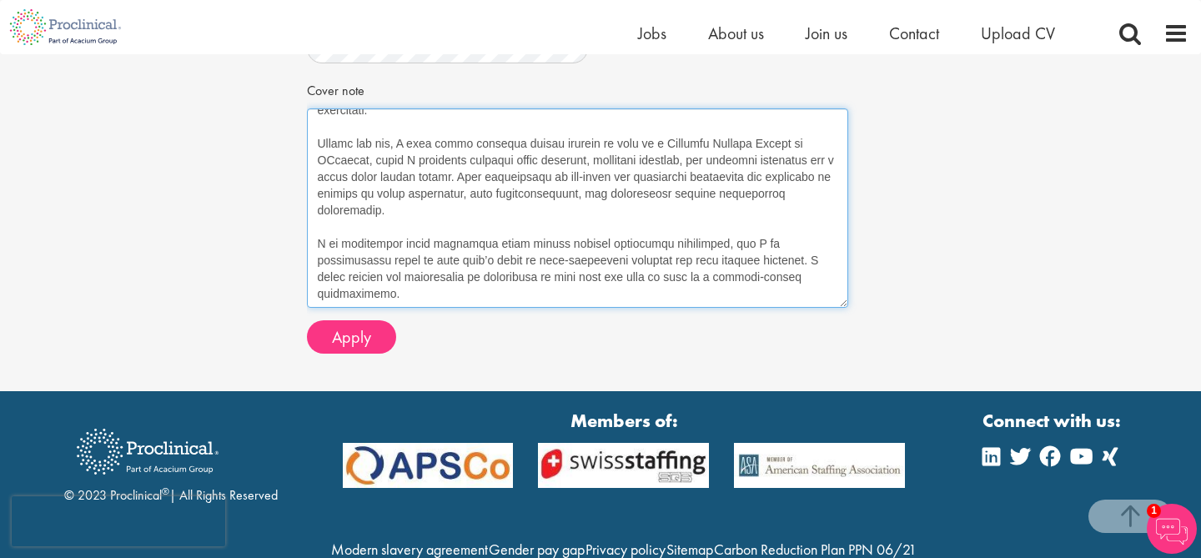
scroll to position [713, 0]
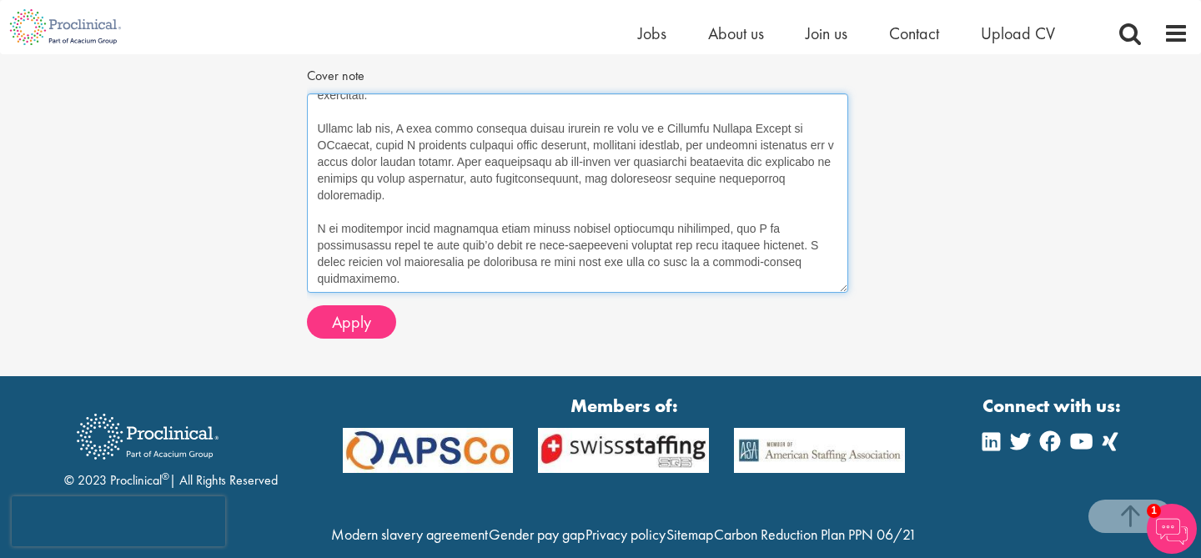
click at [506, 281] on textarea "Cover note" at bounding box center [578, 192] width 542 height 199
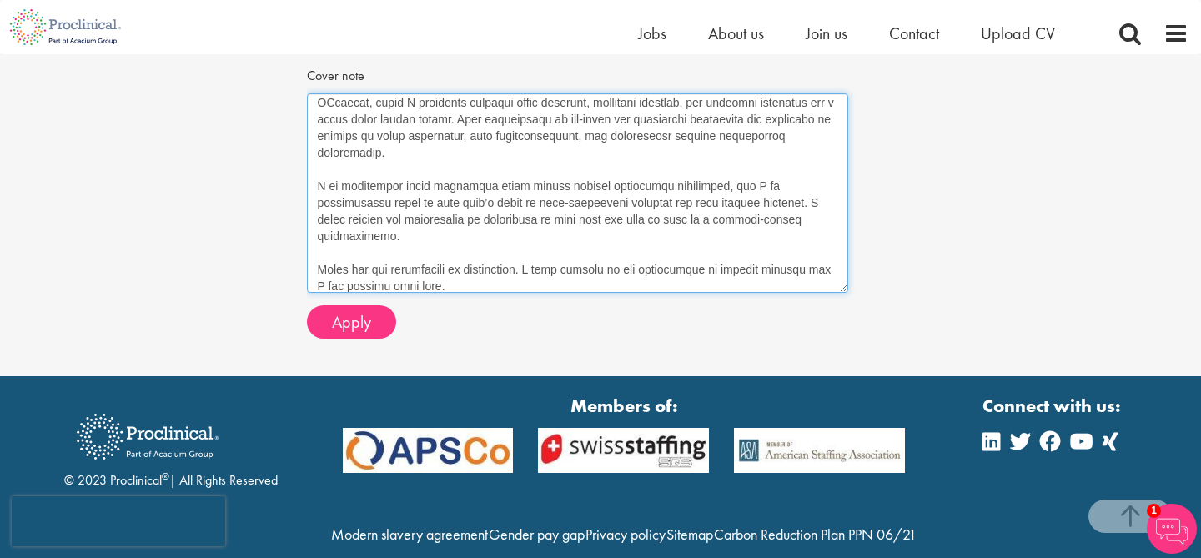
scroll to position [305, 0]
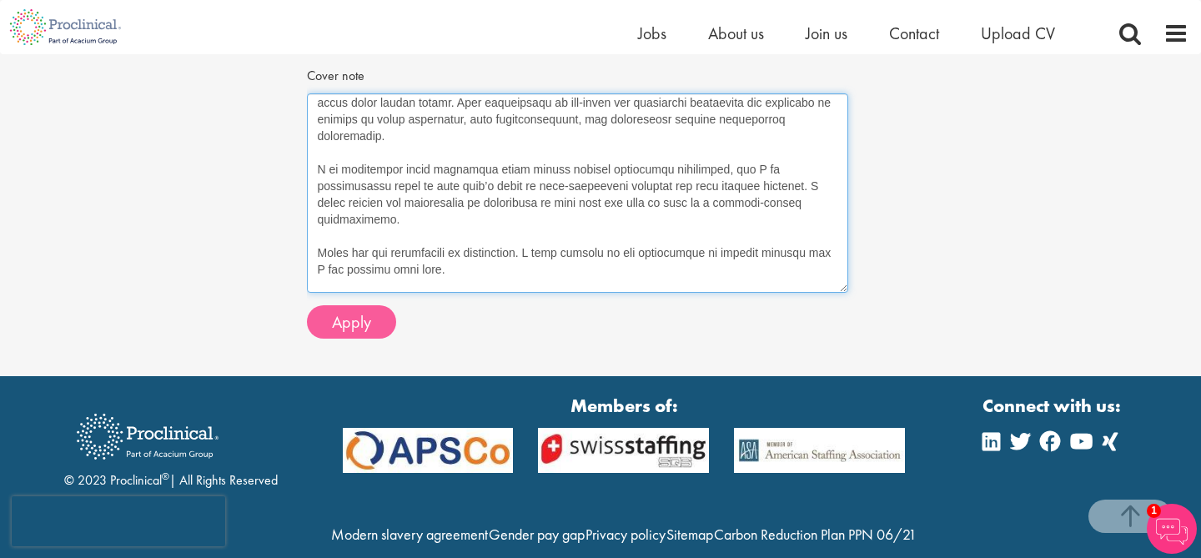
type textarea "Dear Hiring Manager, I am writing to express my interest in the Associate Scien…"
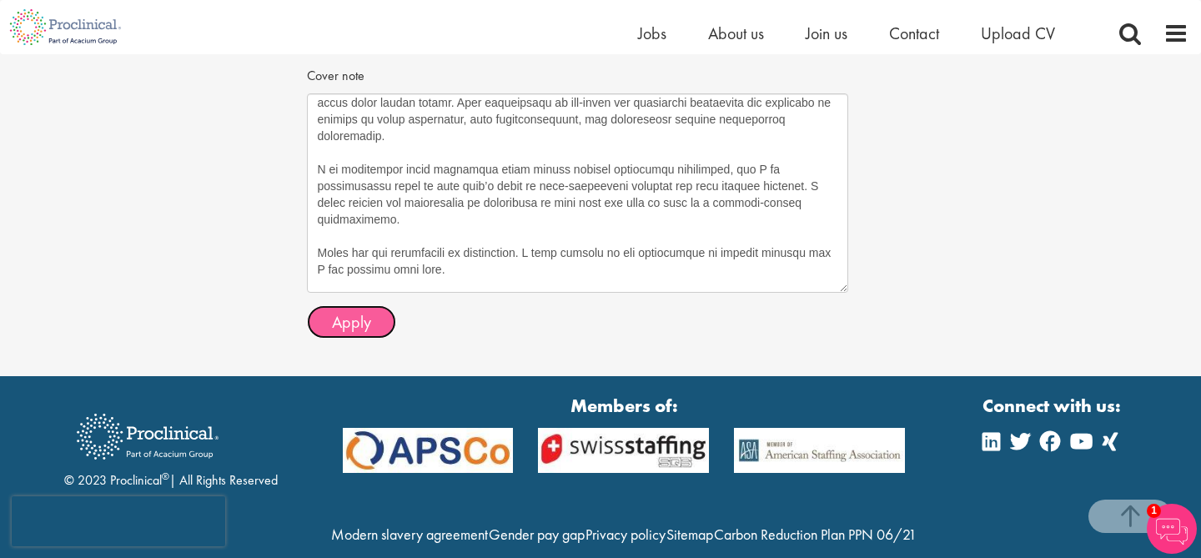
click at [365, 333] on button "Apply" at bounding box center [351, 321] width 89 height 33
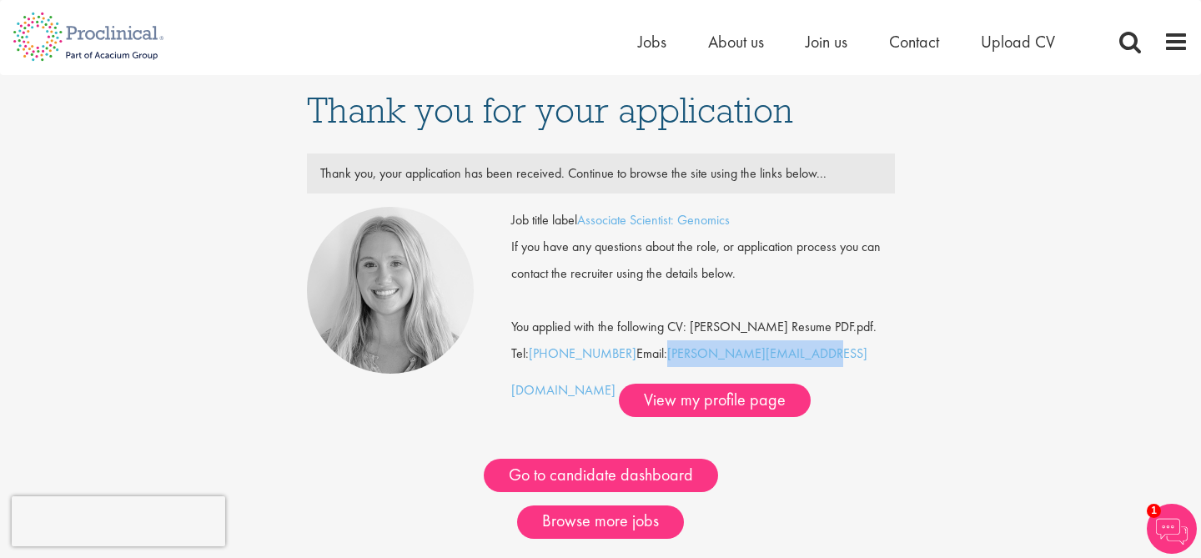
drag, startPoint x: 814, startPoint y: 355, endPoint x: 667, endPoint y: 356, distance: 147.7
click at [667, 356] on div "Job title label Associate Scientist: Genomics If you have any questions about t…" at bounding box center [703, 312] width 384 height 210
copy link "[PERSON_NAME][EMAIL_ADDRESS][DOMAIN_NAME]"
click at [683, 275] on div "If you have any questions about the role, or application process you can contac…" at bounding box center [703, 260] width 409 height 53
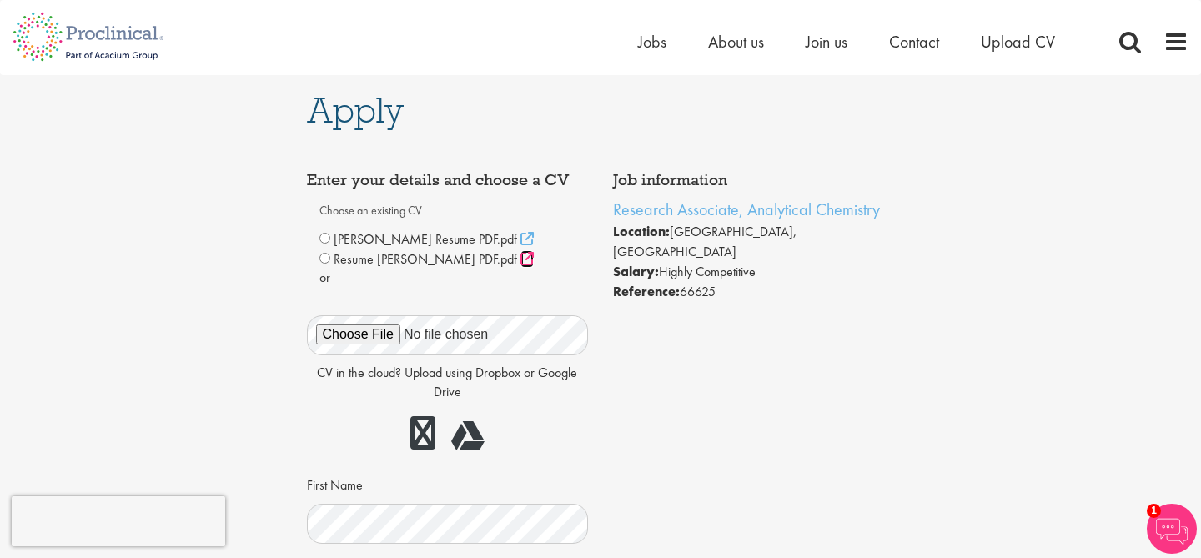
click at [521, 254] on icon at bounding box center [527, 258] width 13 height 13
click at [450, 262] on span "Resume Declan Tierney PDF.pdf" at bounding box center [426, 259] width 184 height 18
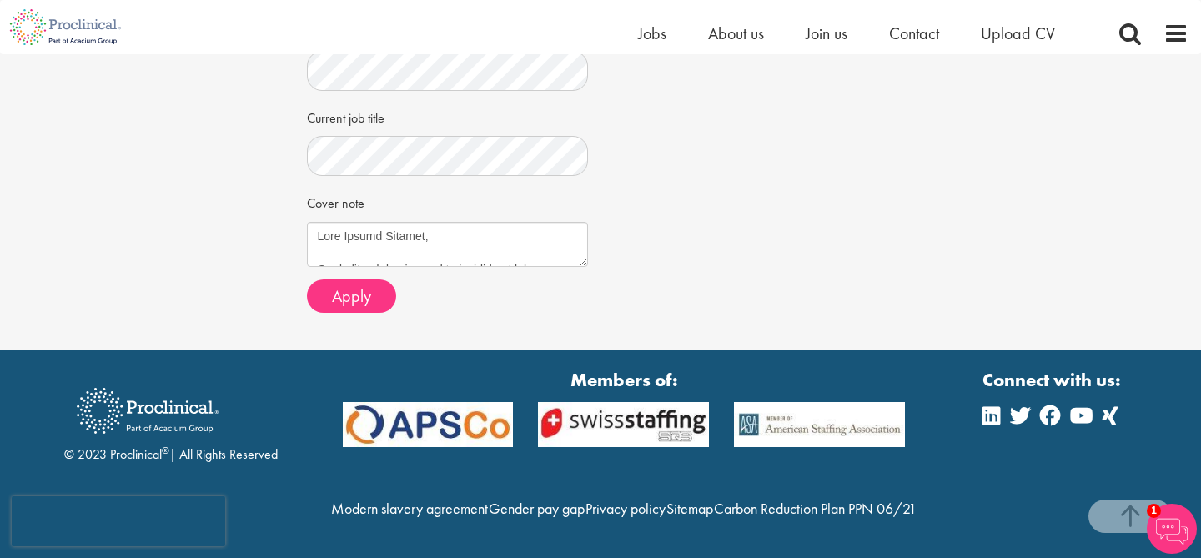
scroll to position [1, 0]
click at [412, 222] on textarea "Cover note" at bounding box center [448, 244] width 282 height 45
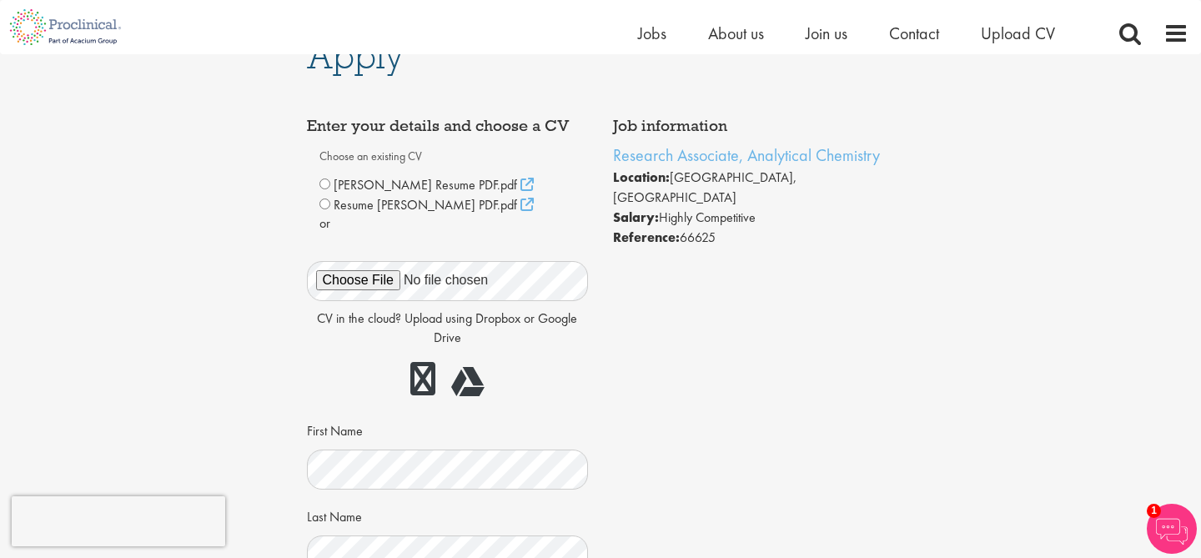
scroll to position [28, 0]
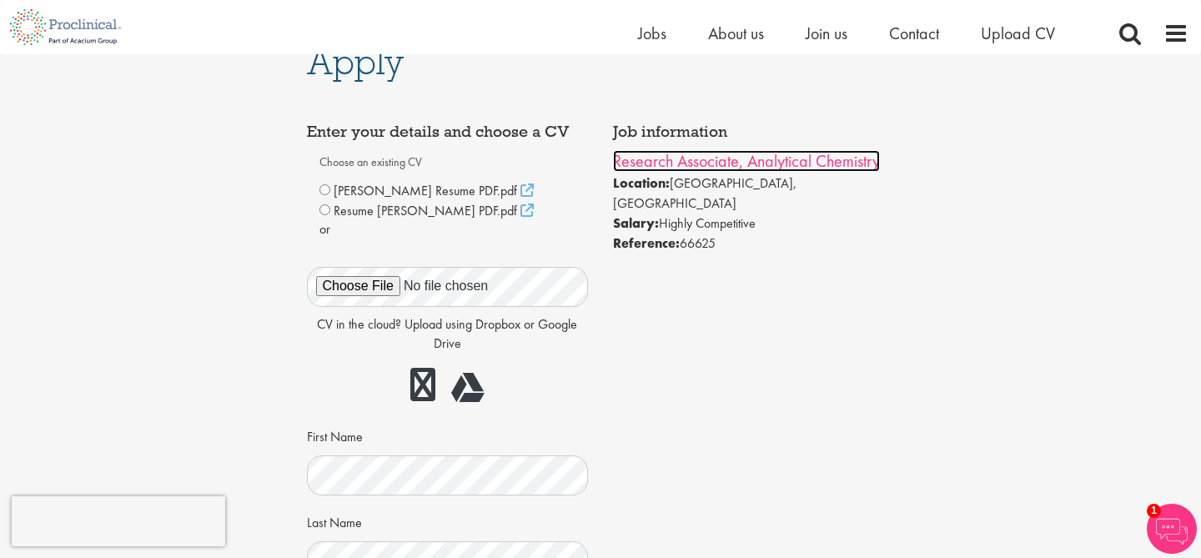
click at [723, 169] on link "Research Associate, Analytical Chemistry" at bounding box center [746, 161] width 267 height 22
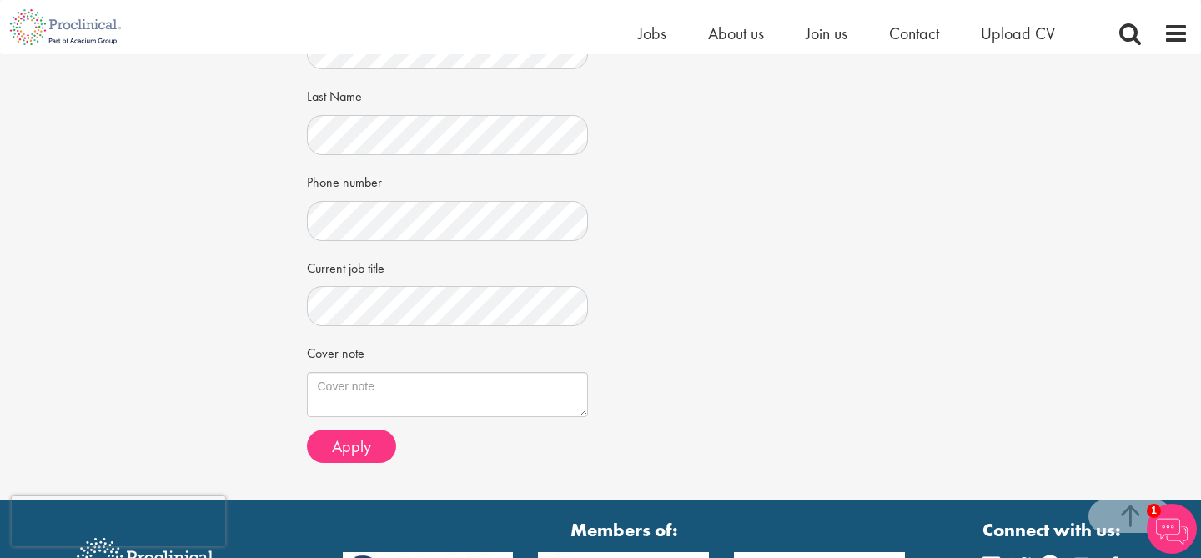
scroll to position [505, 0]
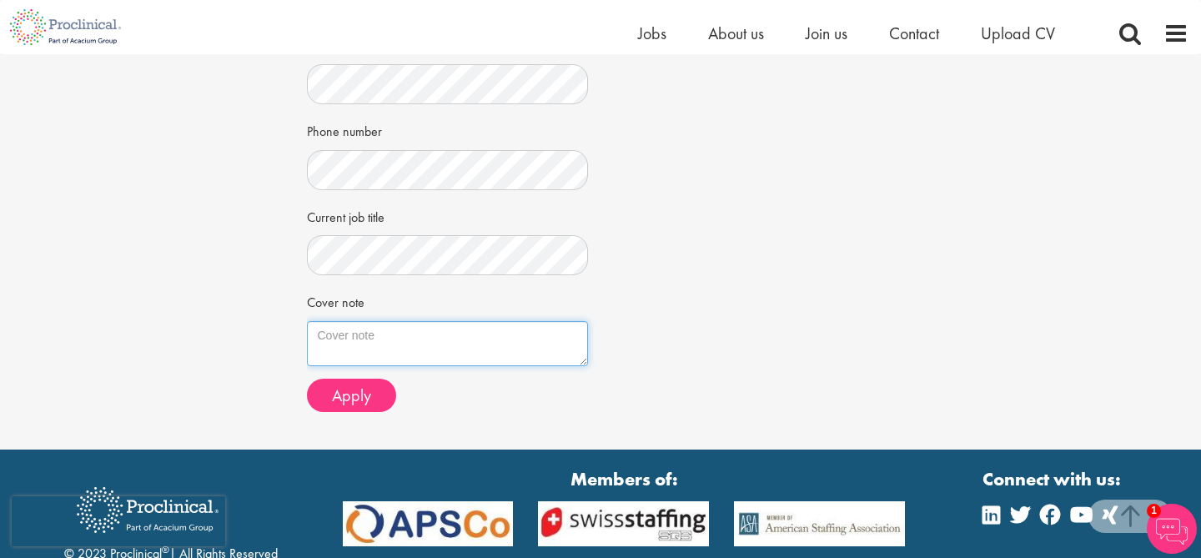
click at [436, 335] on textarea "Cover note" at bounding box center [448, 343] width 282 height 45
paste textarea "Dear Hiring Manager, I am writing to express my interest in the Research Associ…"
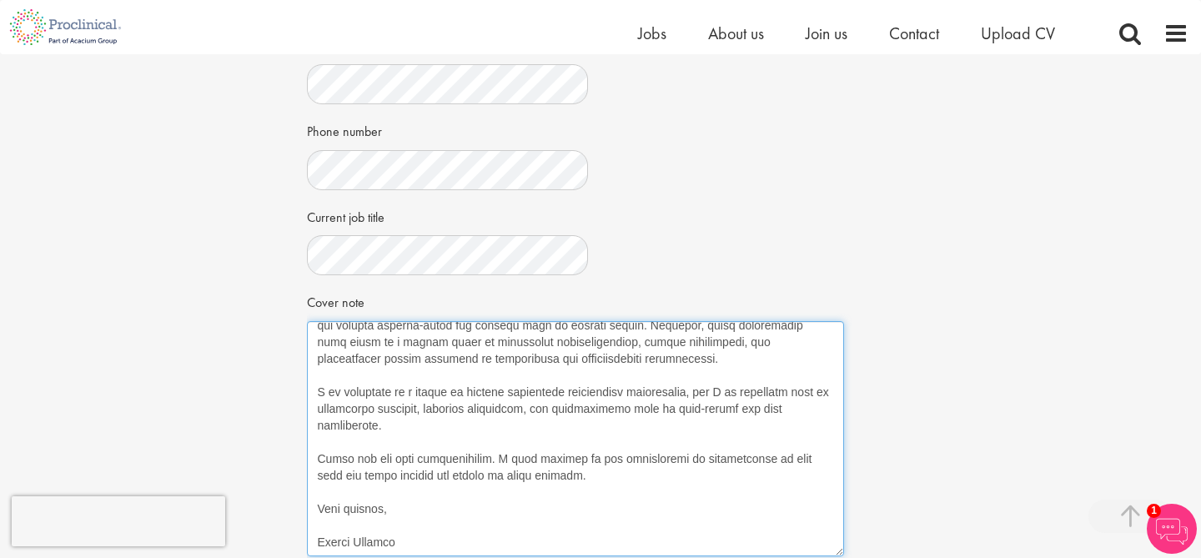
drag, startPoint x: 586, startPoint y: 364, endPoint x: 842, endPoint y: 554, distance: 319.1
click at [842, 554] on textarea "Cover note" at bounding box center [575, 438] width 537 height 235
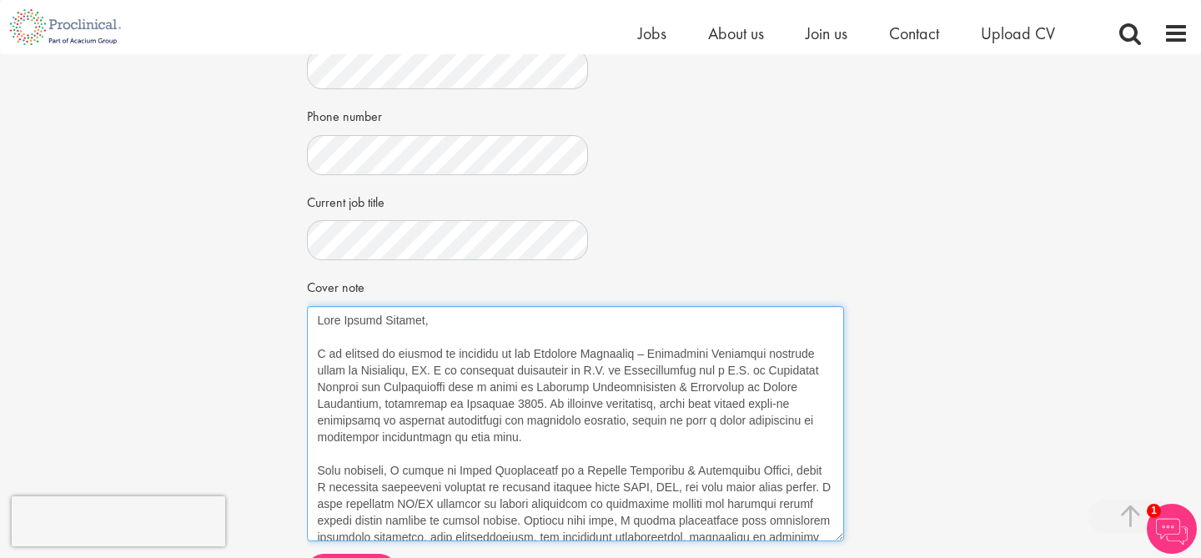
scroll to position [535, 0]
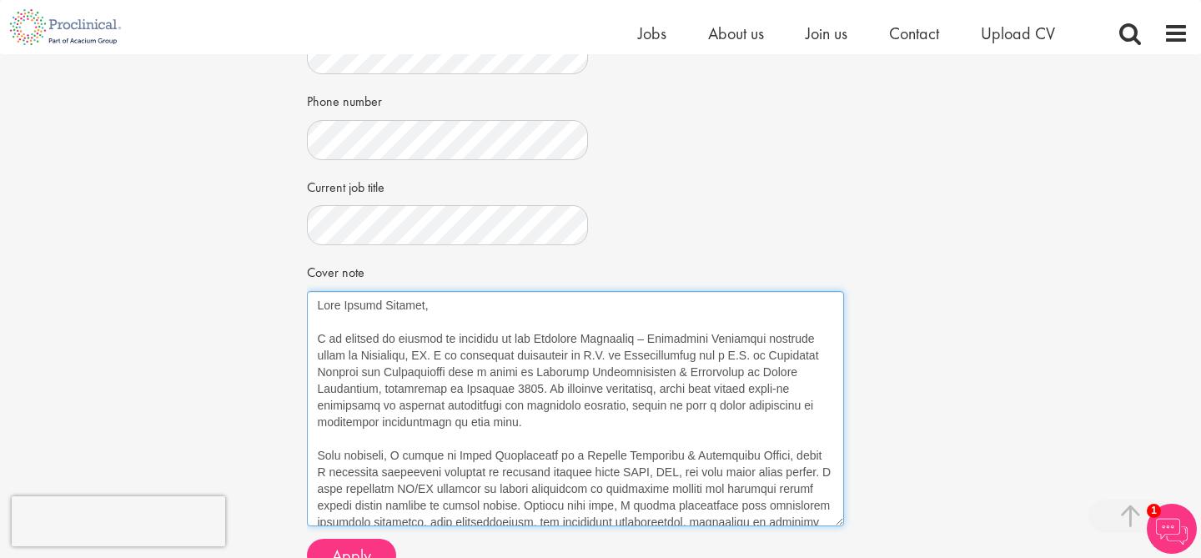
click at [644, 339] on textarea "Cover note" at bounding box center [575, 408] width 537 height 235
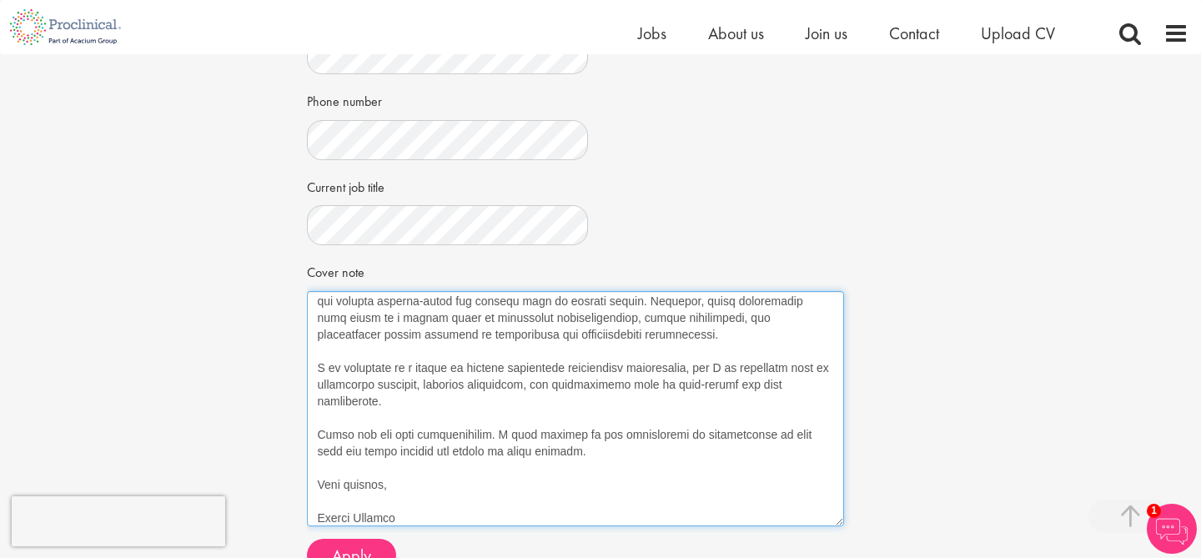
scroll to position [327, 0]
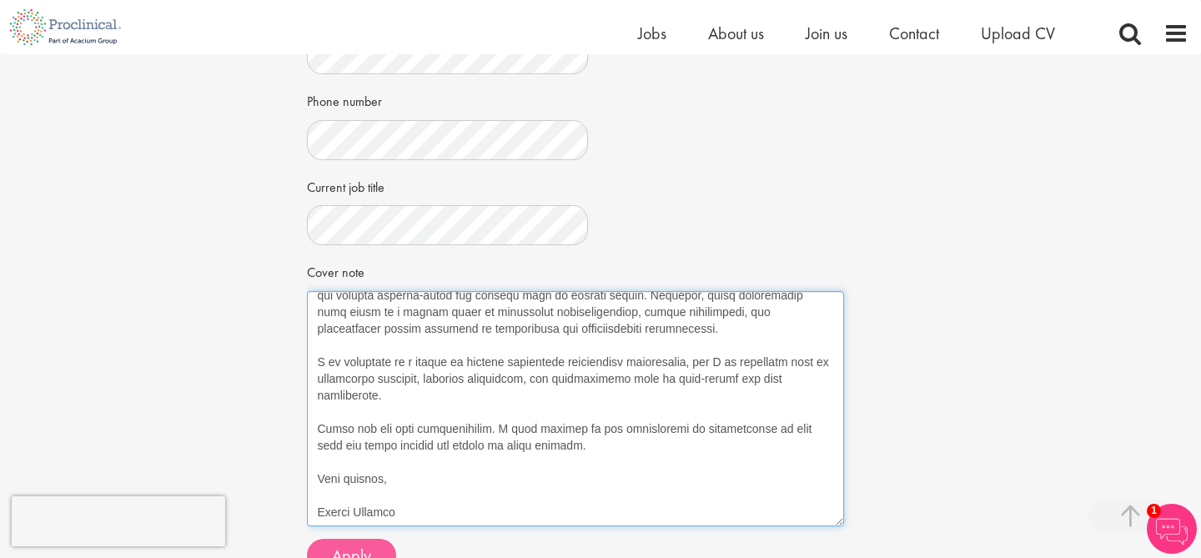
type textarea "Dear Hiring Manager, I am writing to express my interest in the Research Associ…"
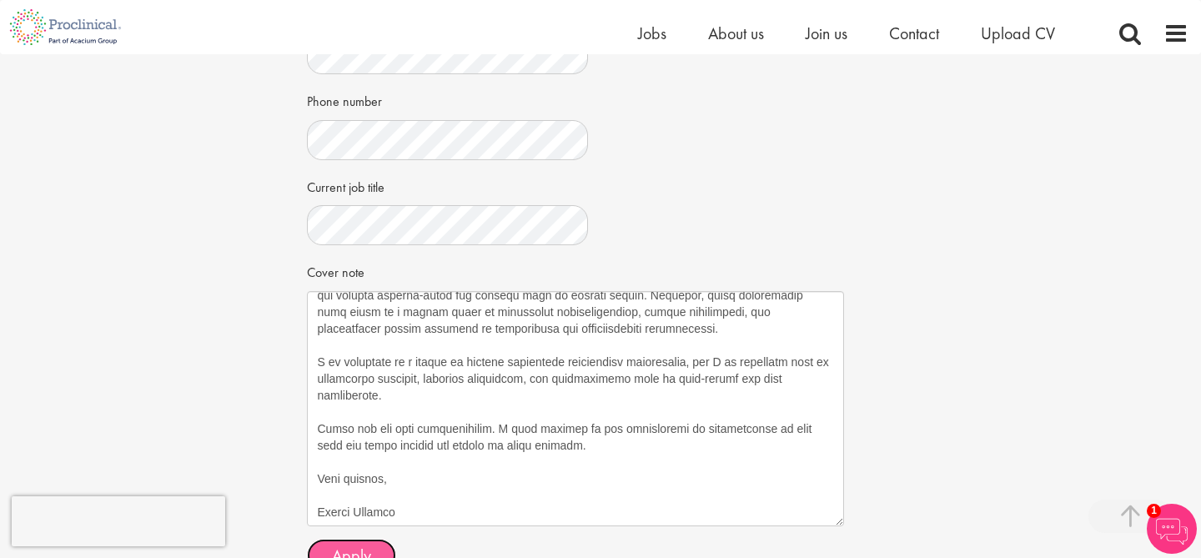
click at [365, 545] on span "Apply" at bounding box center [351, 556] width 39 height 22
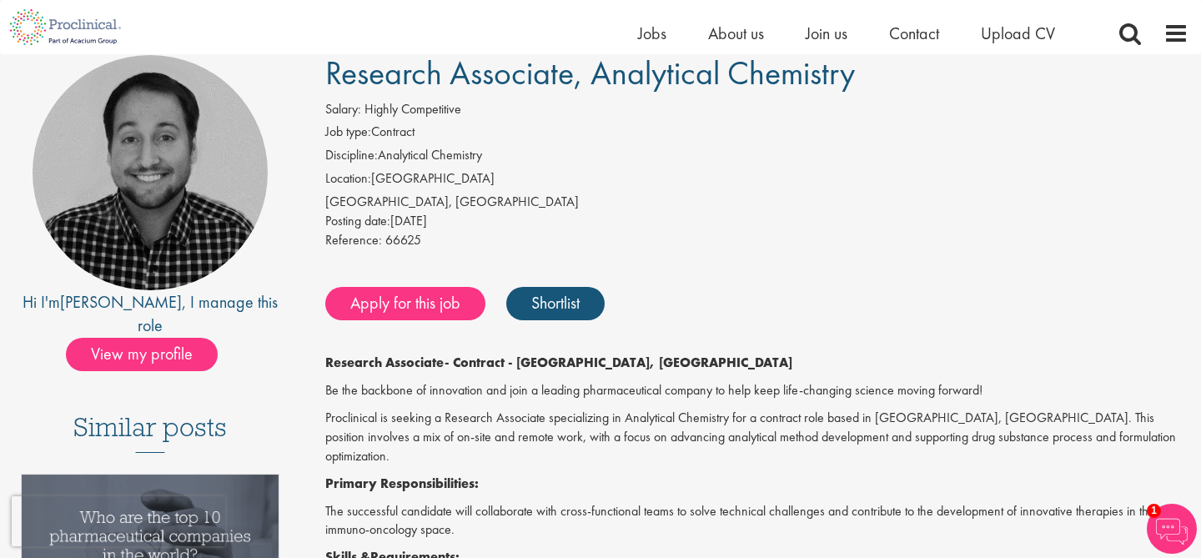
scroll to position [133, 0]
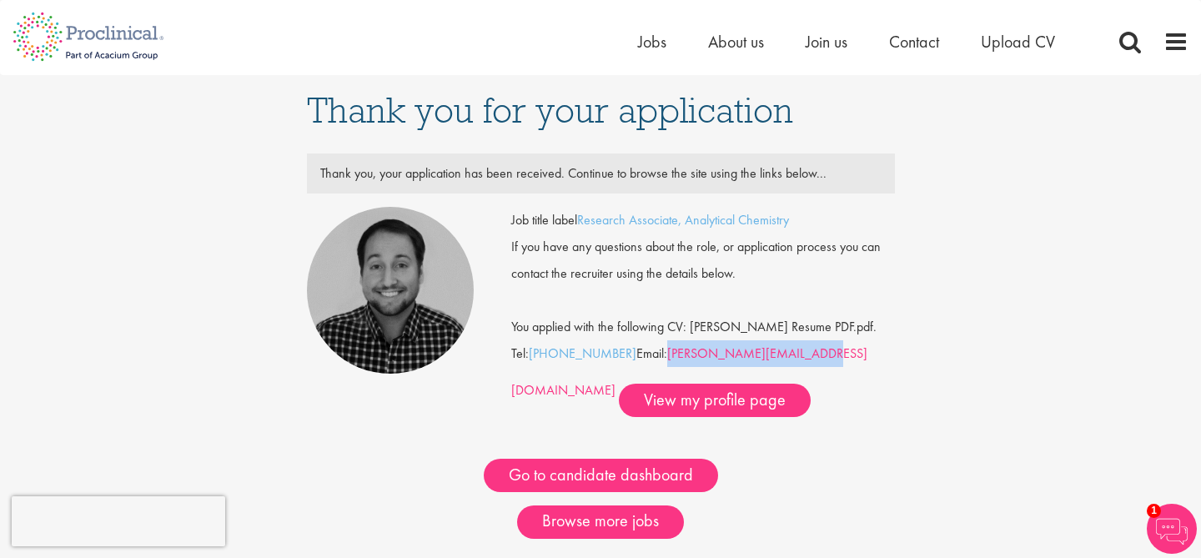
drag, startPoint x: 804, startPoint y: 358, endPoint x: 665, endPoint y: 357, distance: 139.3
click at [665, 357] on div "Job title label Research Associate, Analytical Chemistry If you have any questi…" at bounding box center [703, 312] width 384 height 210
copy link "m.raletz@proclinical.com"
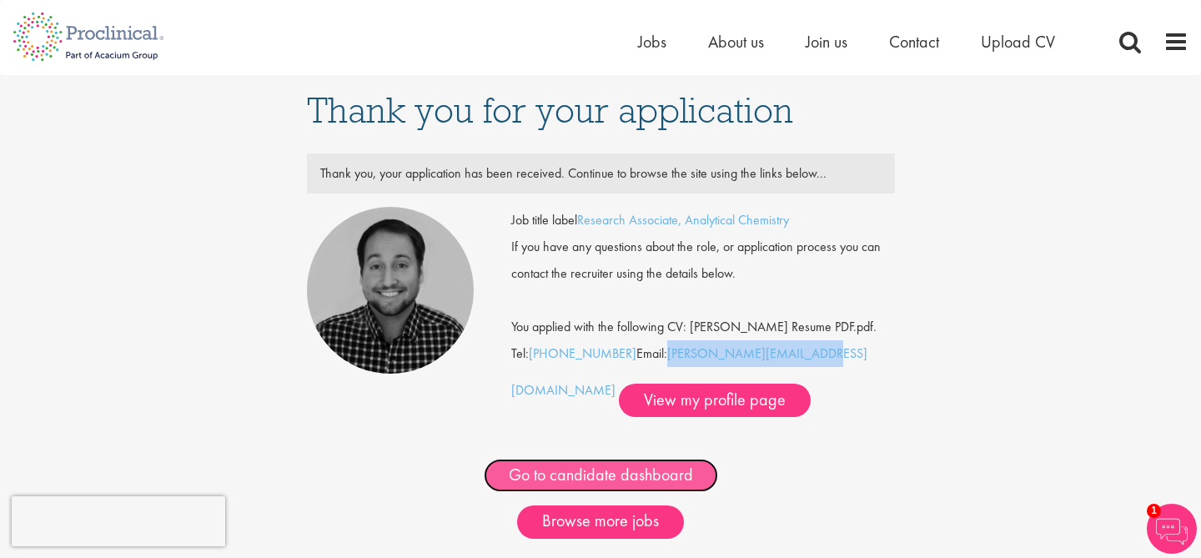
click at [627, 481] on link "Go to candidate dashboard" at bounding box center [601, 475] width 234 height 33
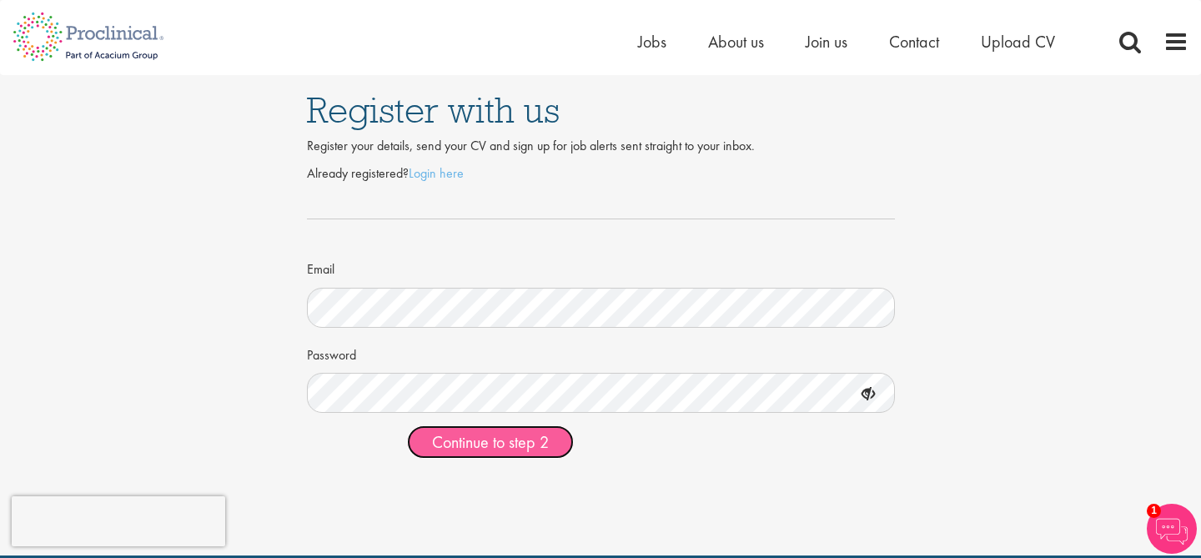
click at [535, 446] on span "Continue to step 2" at bounding box center [490, 442] width 117 height 22
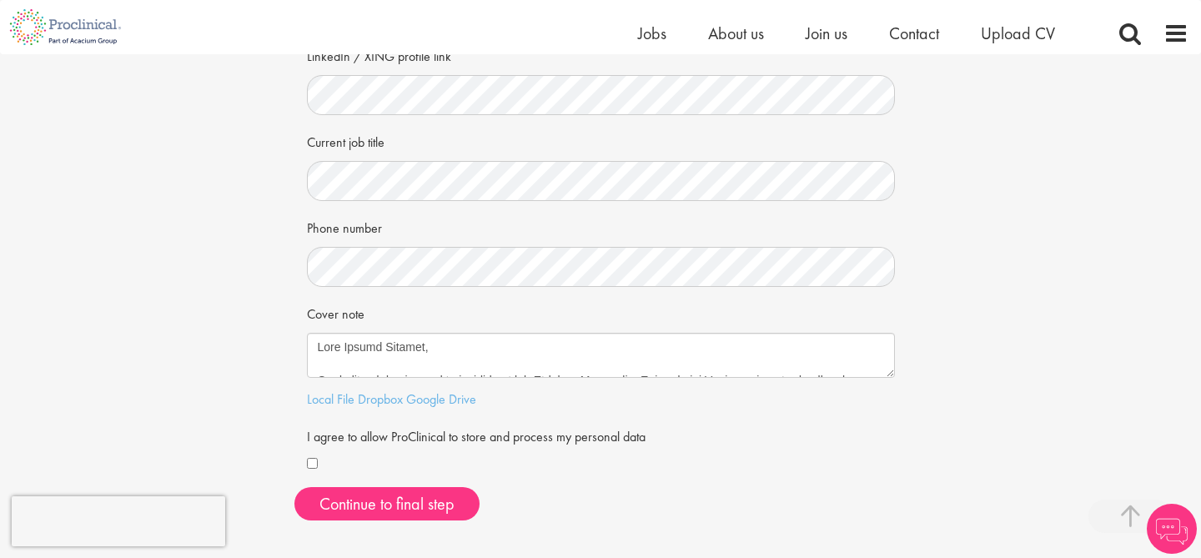
scroll to position [285, 0]
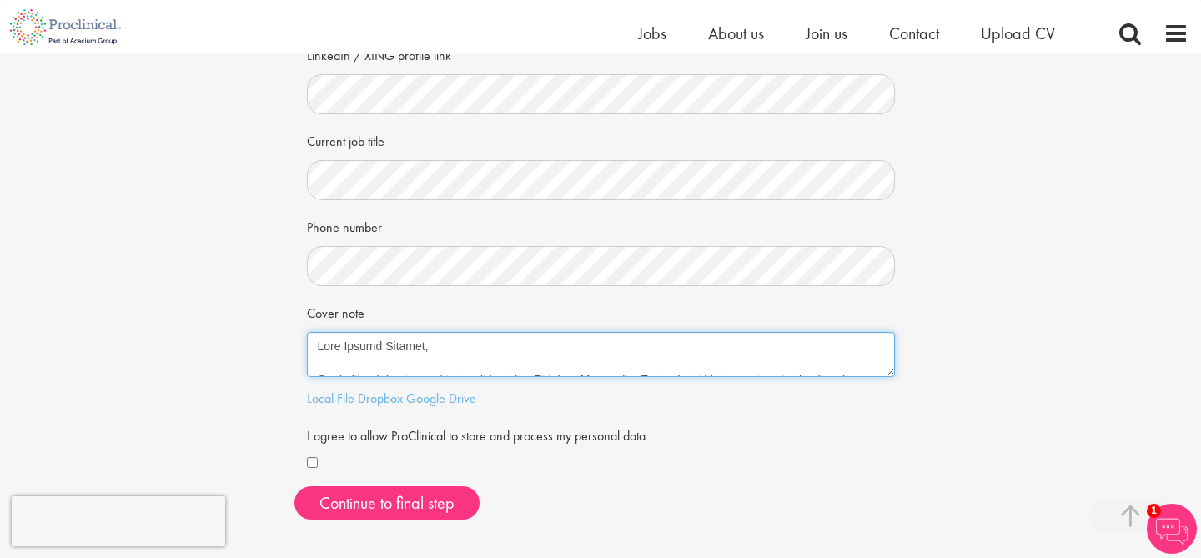
click at [415, 350] on textarea "Cover note" at bounding box center [601, 354] width 588 height 45
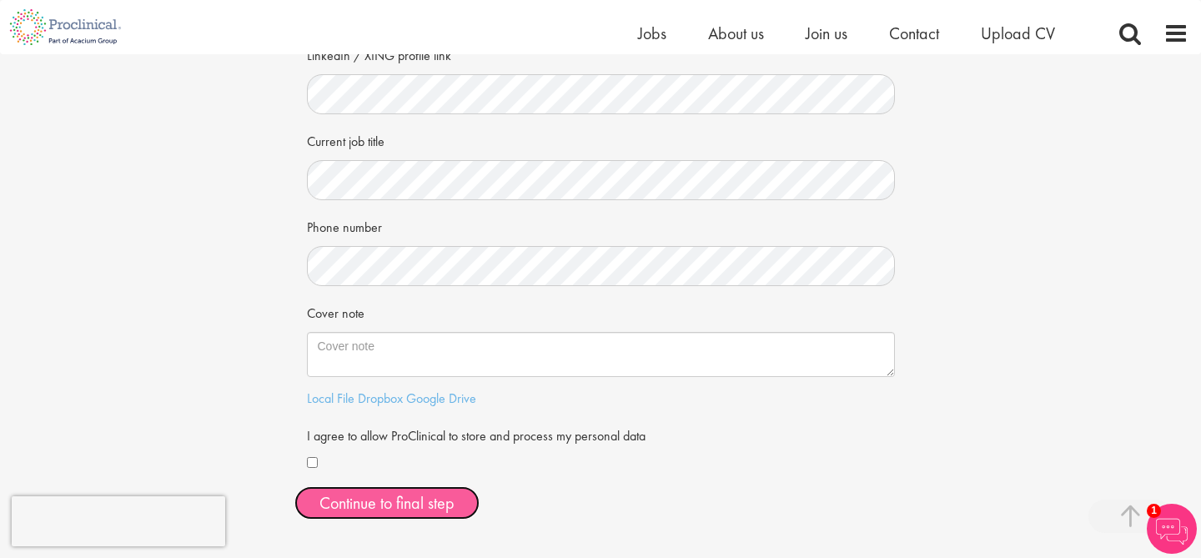
click at [364, 499] on button "Continue to final step" at bounding box center [387, 502] width 185 height 33
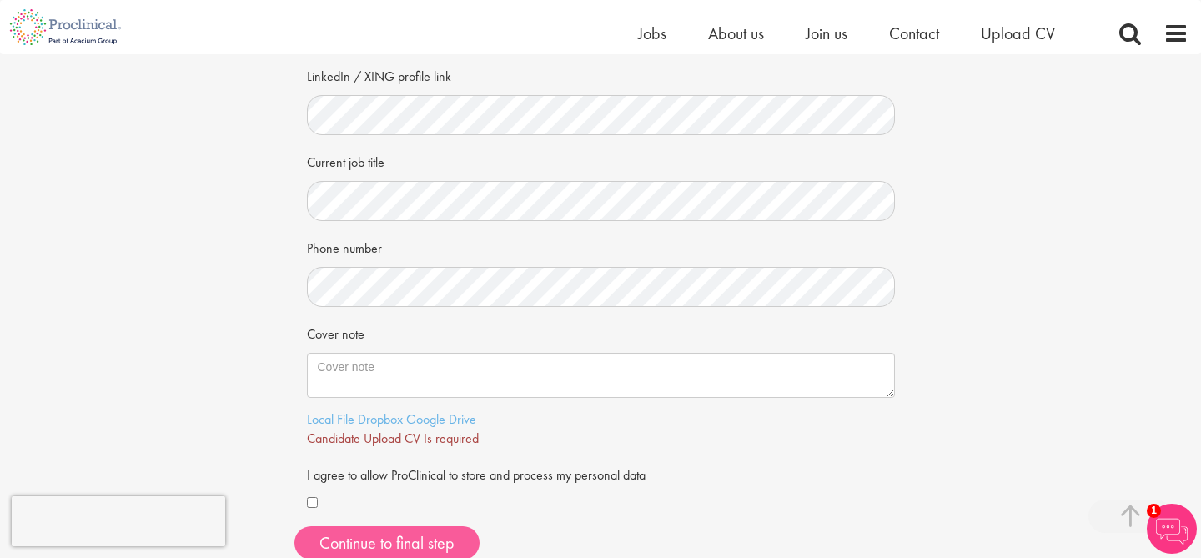
scroll to position [267, 0]
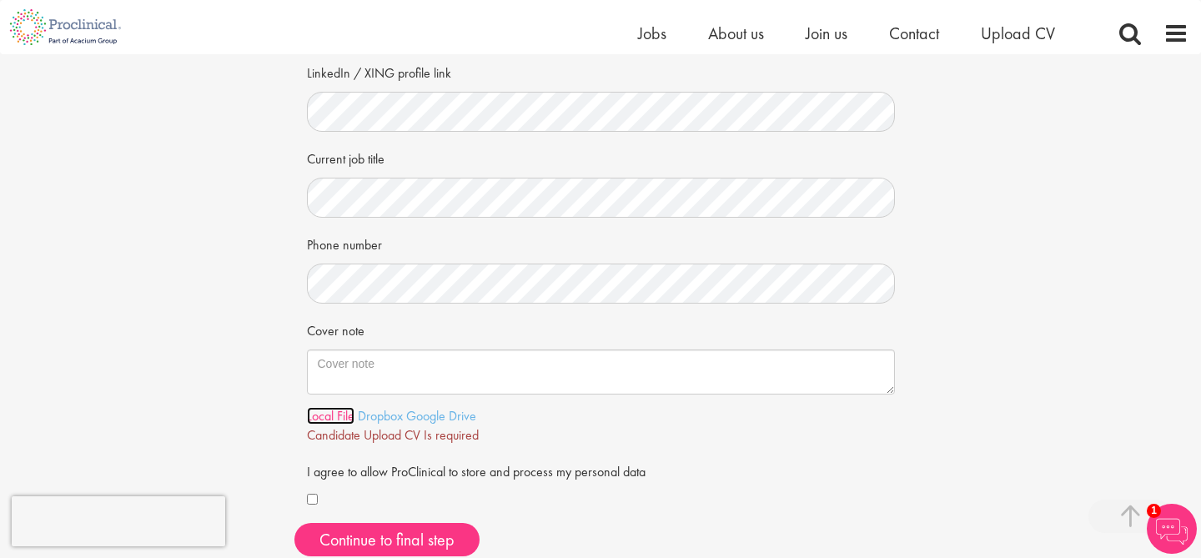
click at [328, 421] on link "Local File" at bounding box center [331, 416] width 48 height 18
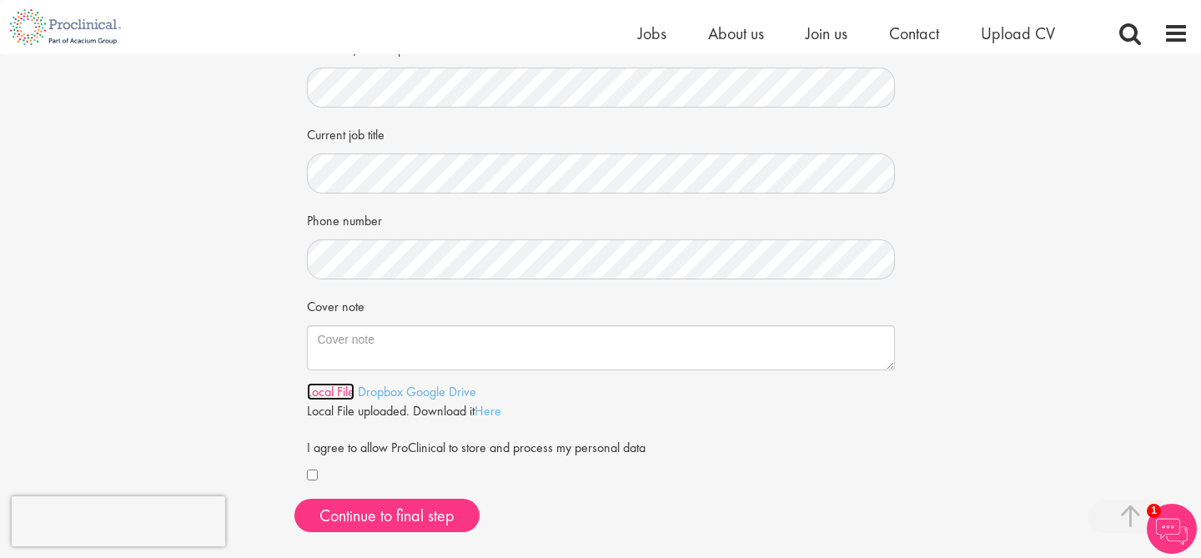
scroll to position [292, 0]
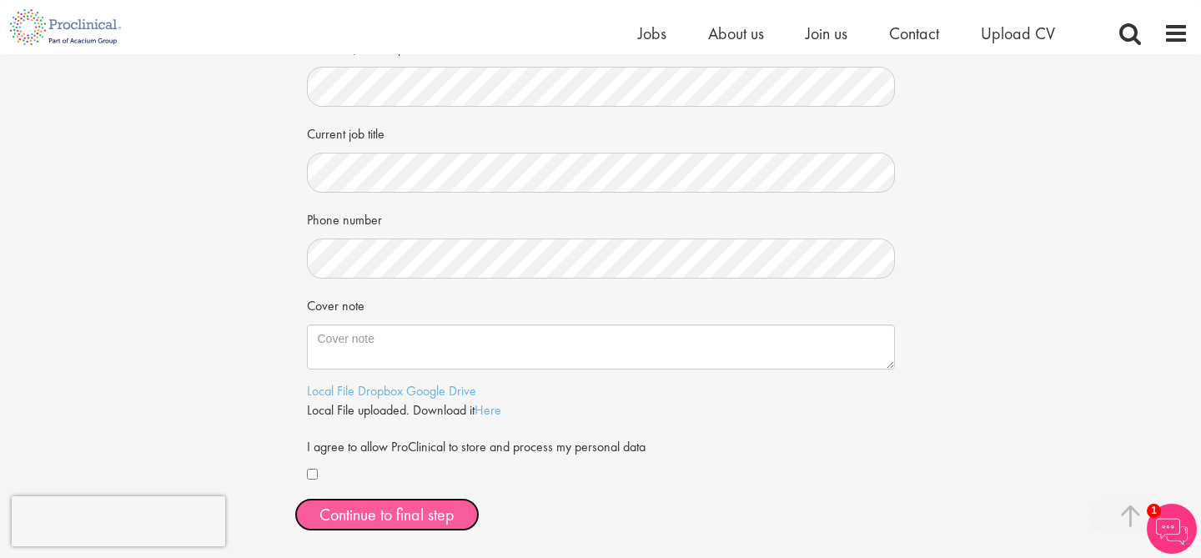
click at [410, 515] on span "Continue to final step" at bounding box center [387, 515] width 135 height 22
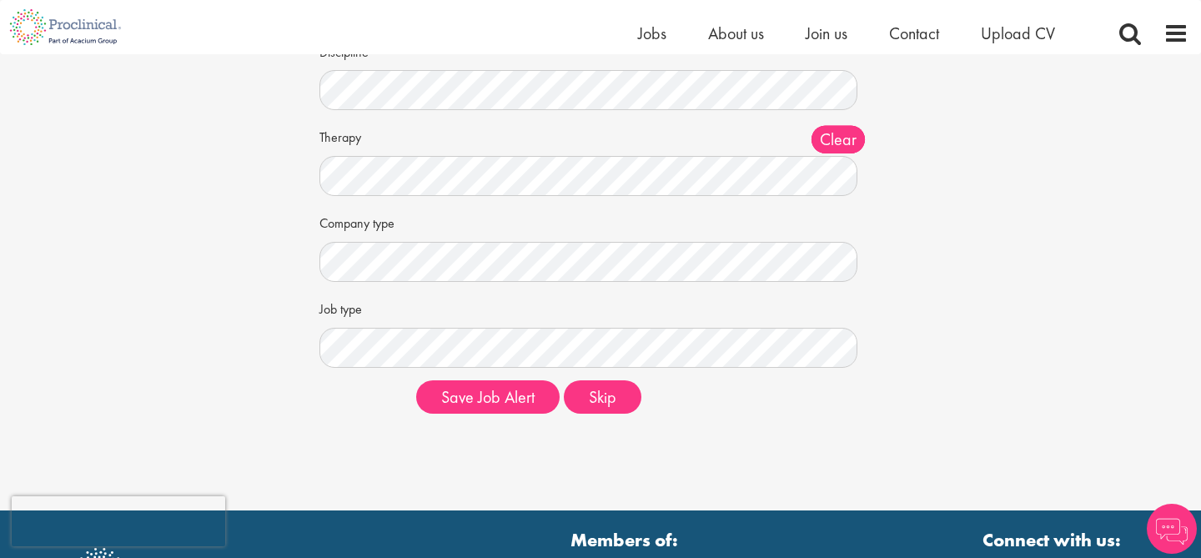
scroll to position [204, 0]
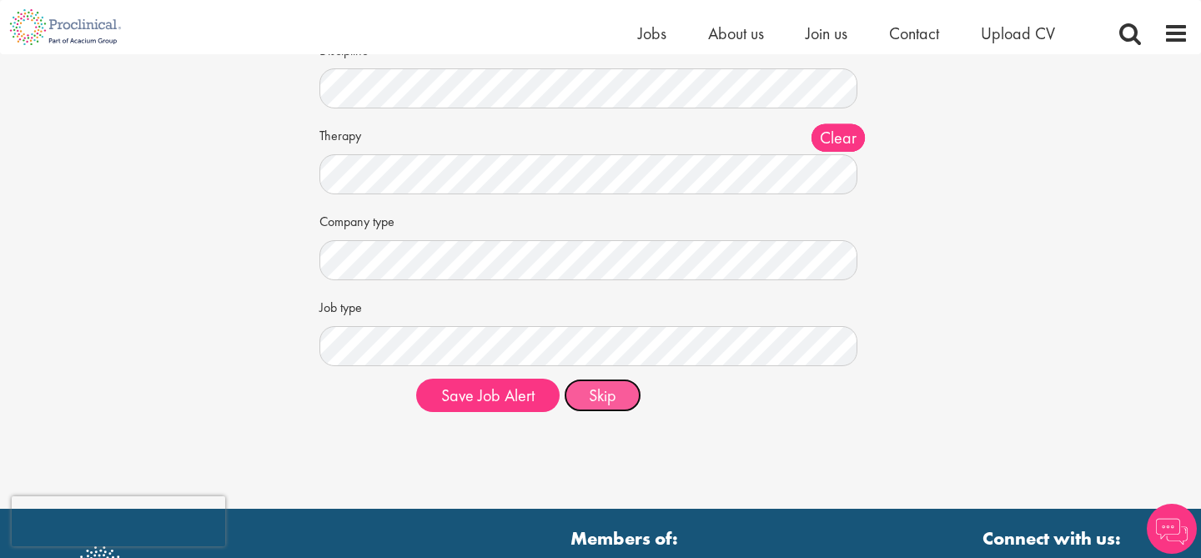
click at [615, 391] on button "Skip" at bounding box center [603, 395] width 78 height 33
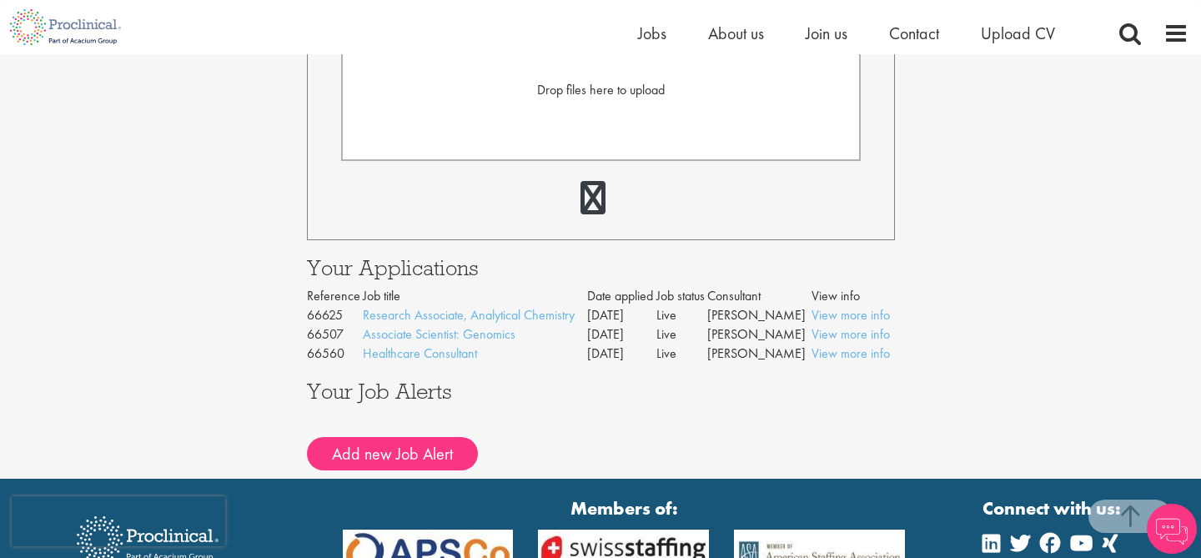
scroll to position [653, 0]
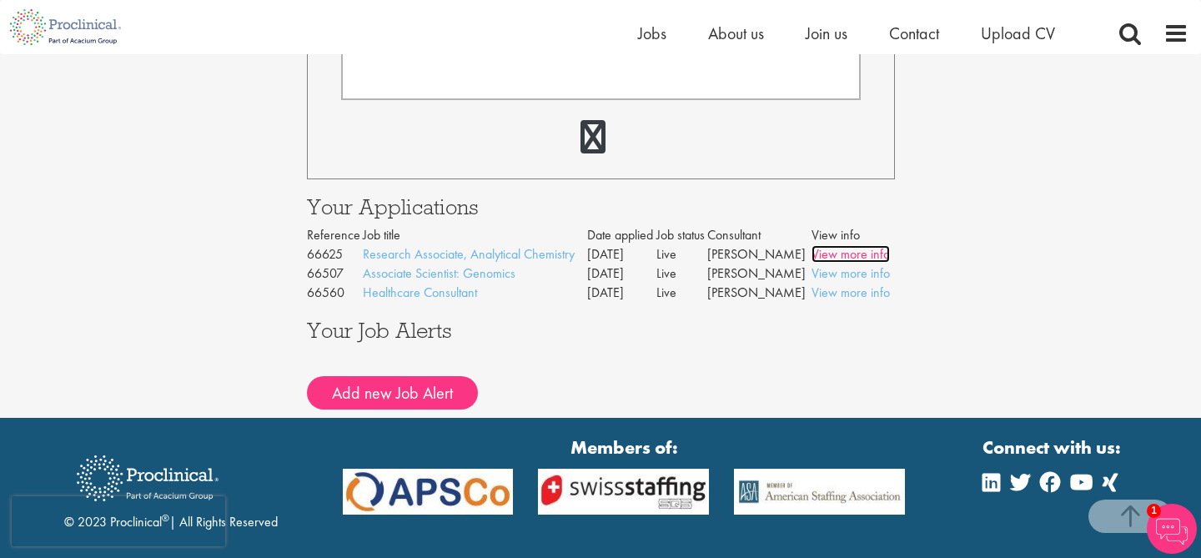
click at [834, 253] on link "View more info" at bounding box center [851, 254] width 78 height 18
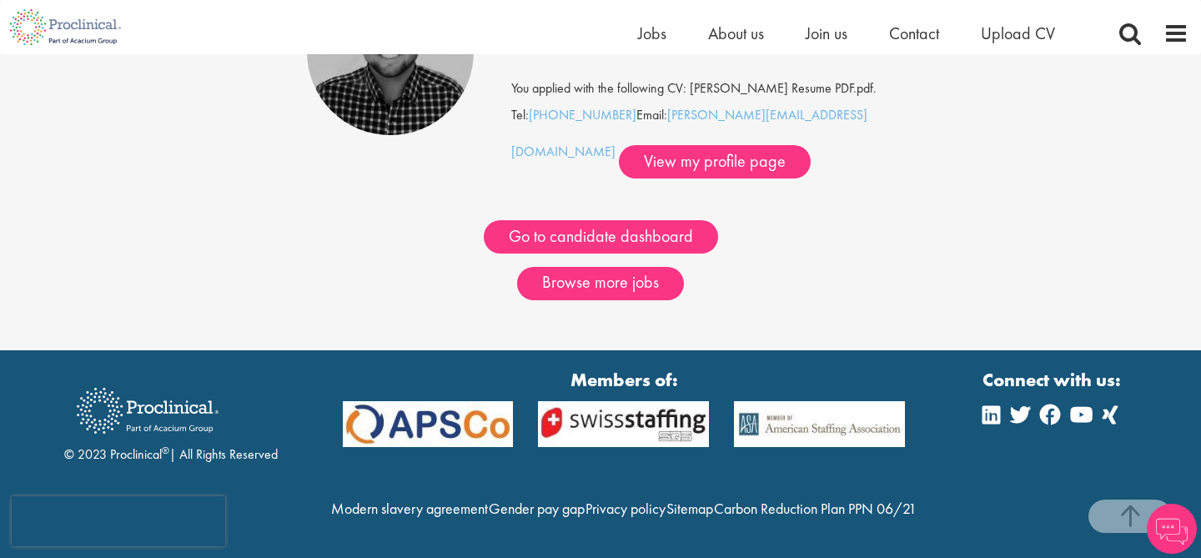
scroll to position [253, 0]
